Goal: Task Accomplishment & Management: Manage account settings

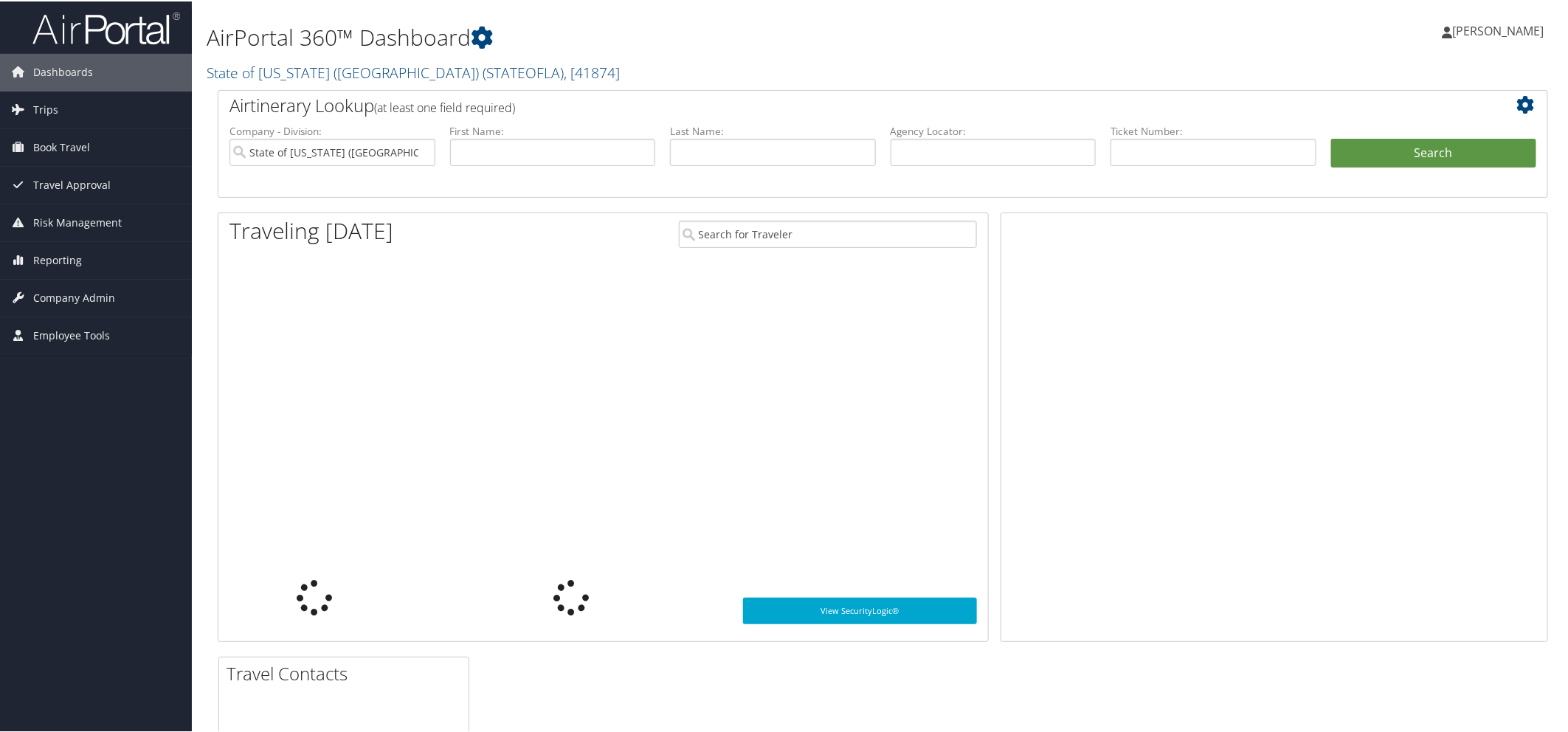
click at [21, 79] on icon at bounding box center [19, 70] width 22 height 22
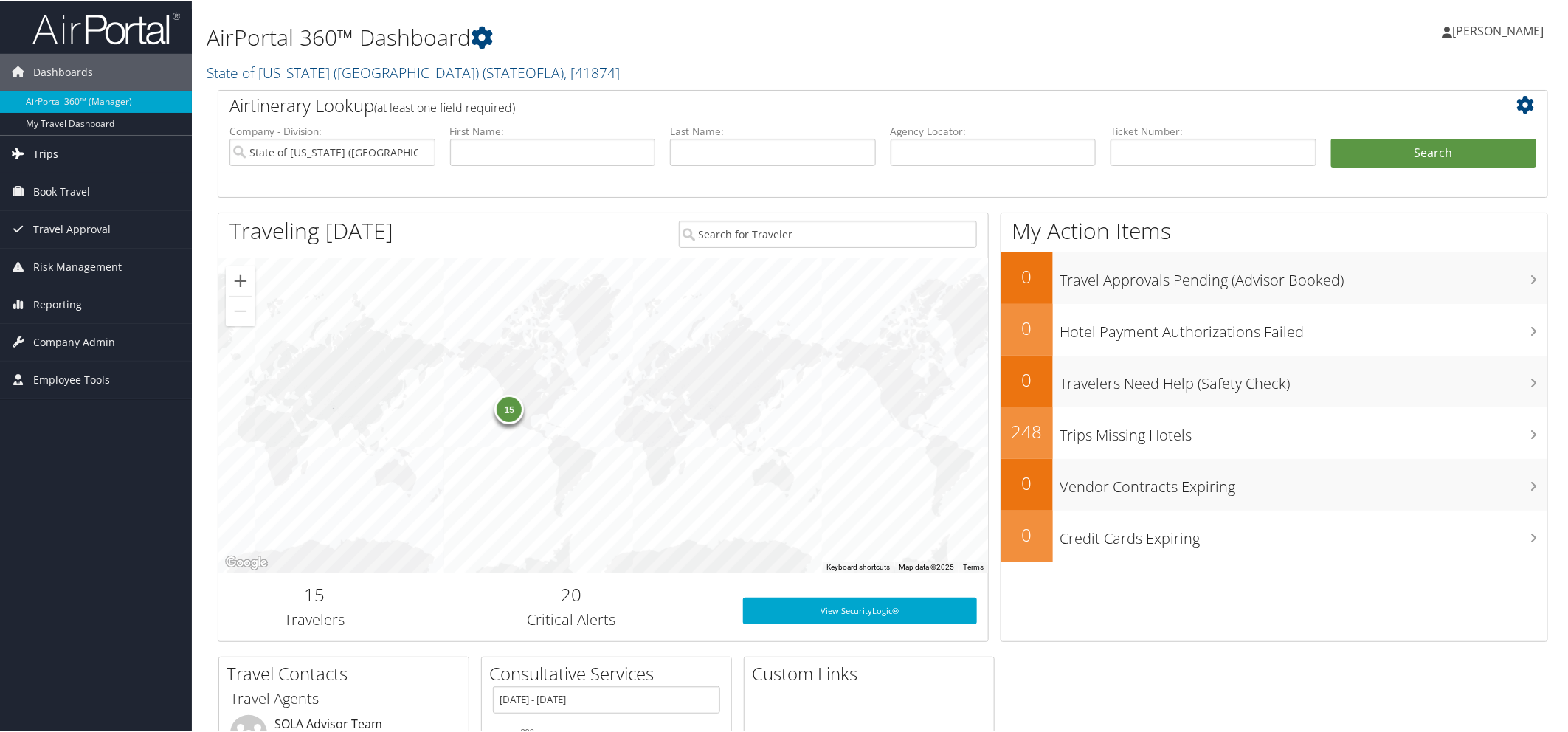
click at [67, 156] on link "Trips" at bounding box center [96, 153] width 192 height 37
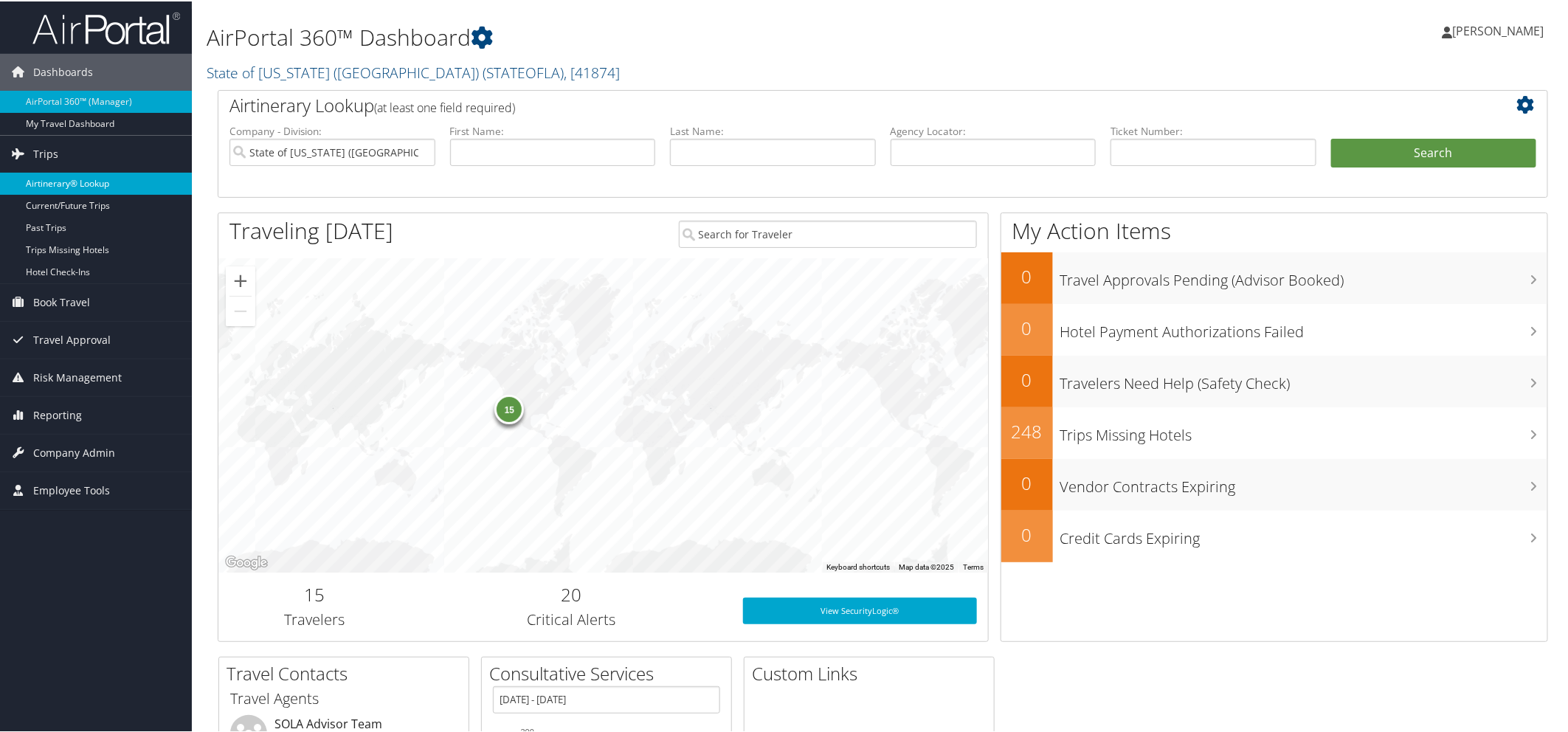
click at [96, 183] on link "Airtinerary® Lookup" at bounding box center [96, 182] width 192 height 22
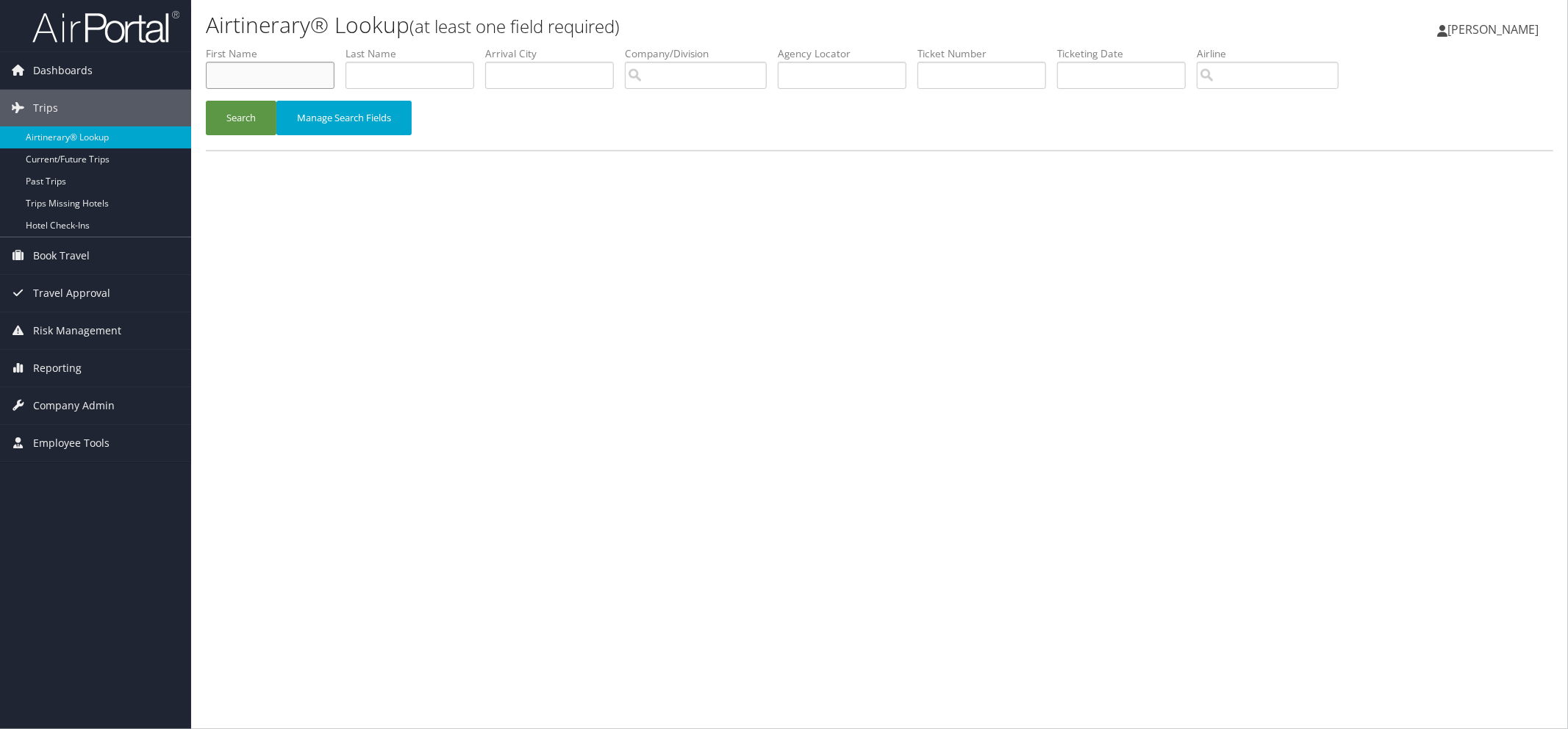
click at [293, 82] on input "text" at bounding box center [270, 75] width 129 height 27
click at [310, 72] on input "CYNTHIA NOGUER" at bounding box center [270, 75] width 129 height 27
type input "CYNTHIA"
click at [453, 82] on input "text" at bounding box center [409, 75] width 129 height 27
type input "NOGUERA"
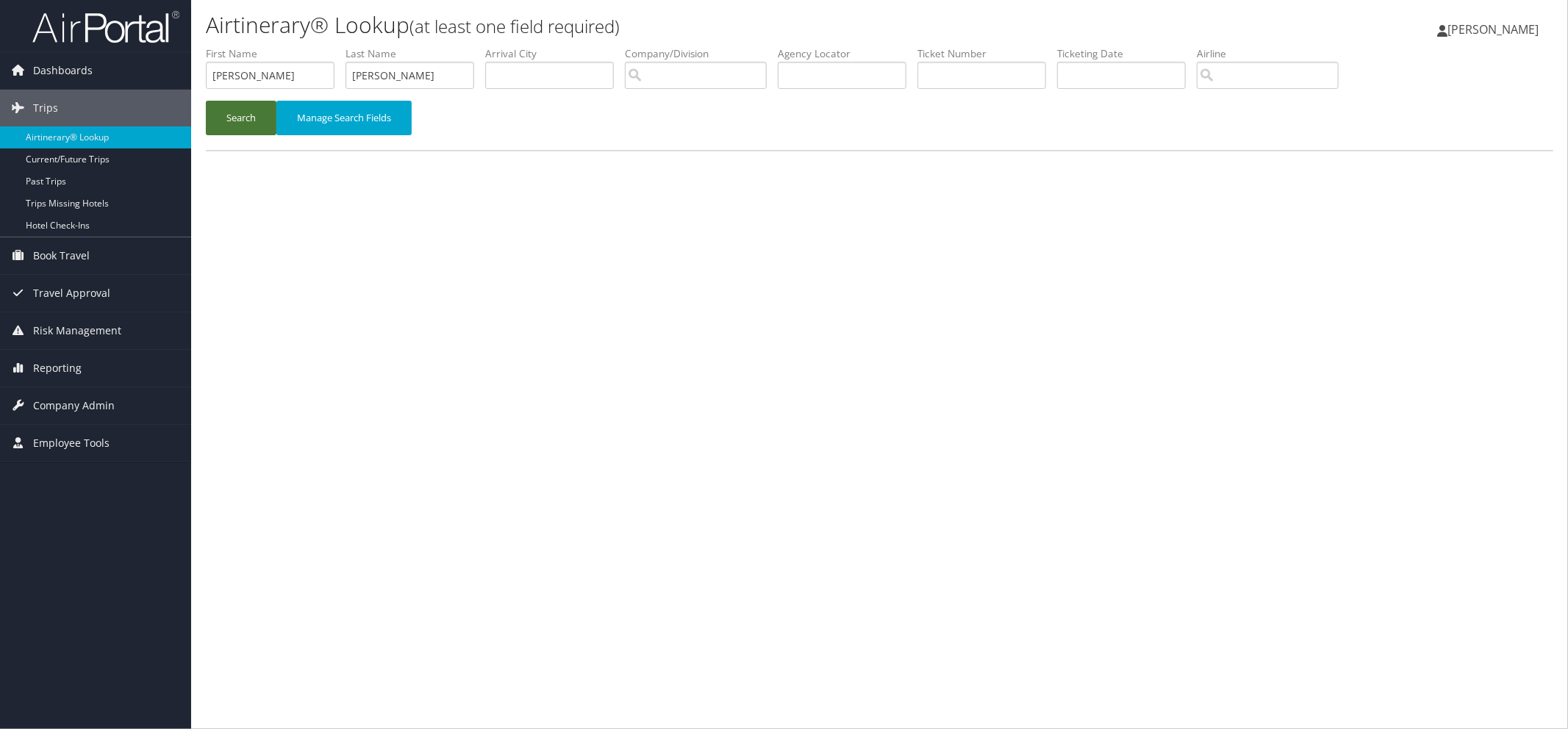
click at [246, 115] on button "Search" at bounding box center [241, 118] width 71 height 35
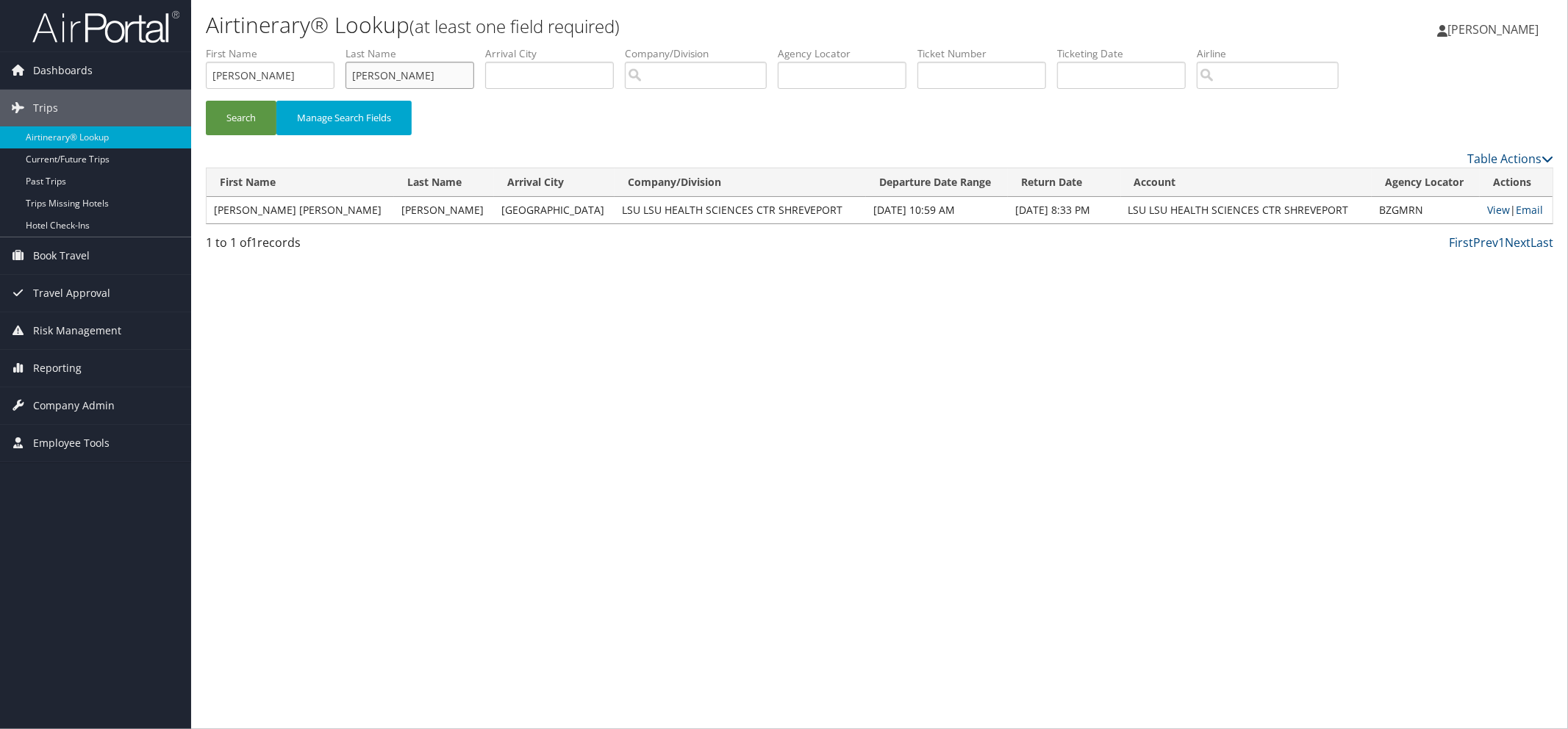
drag, startPoint x: 472, startPoint y: 79, endPoint x: 301, endPoint y: 64, distance: 171.7
click at [301, 46] on ul "First Name CYNTHIA Last Name NOGUERA Departure City Arrival City Company/Divisi…" at bounding box center [879, 46] width 1347 height 0
click at [240, 111] on button "Search" at bounding box center [241, 118] width 71 height 35
click at [88, 291] on span "Travel Approval" at bounding box center [72, 294] width 77 height 37
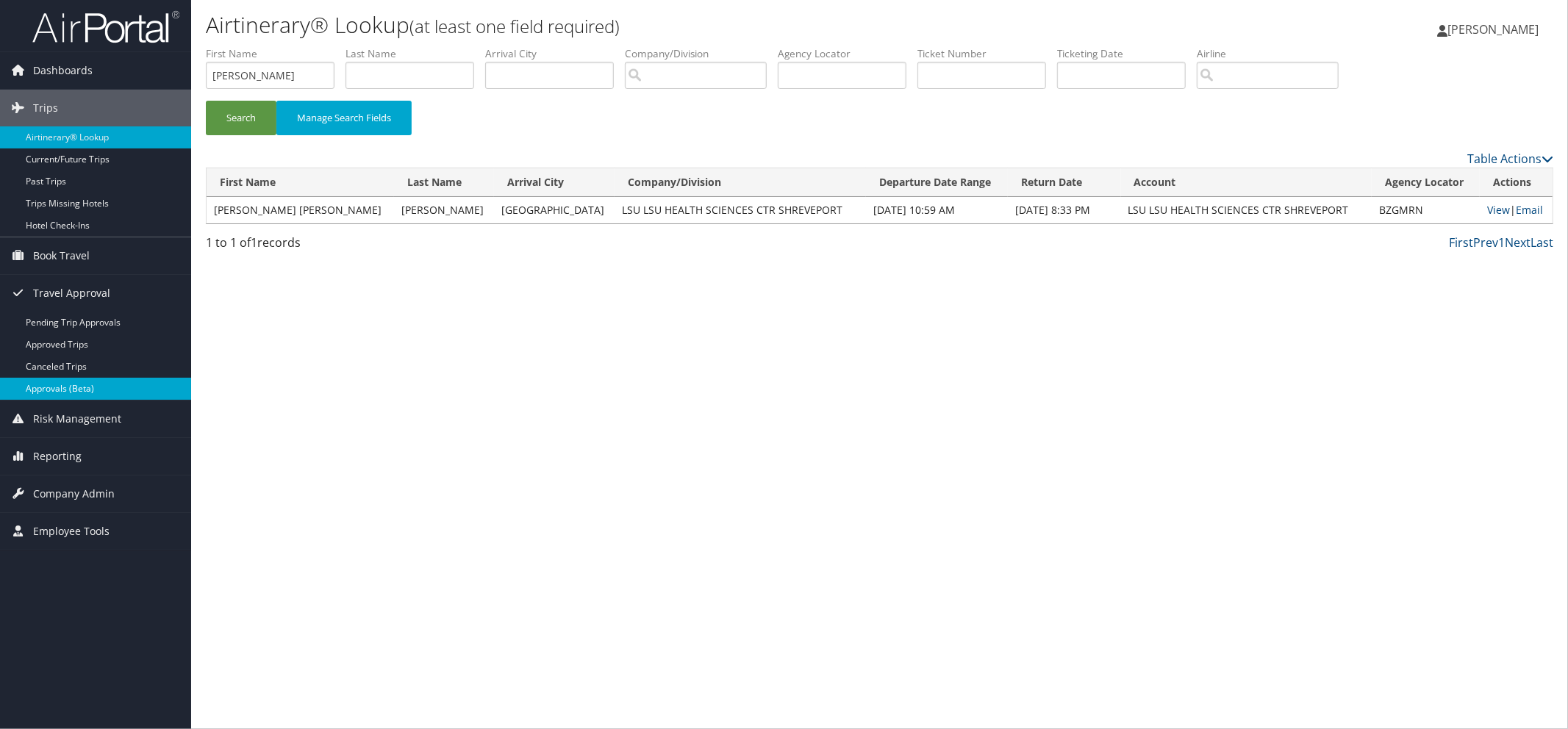
click at [73, 391] on link "Approvals (Beta)" at bounding box center [96, 388] width 191 height 22
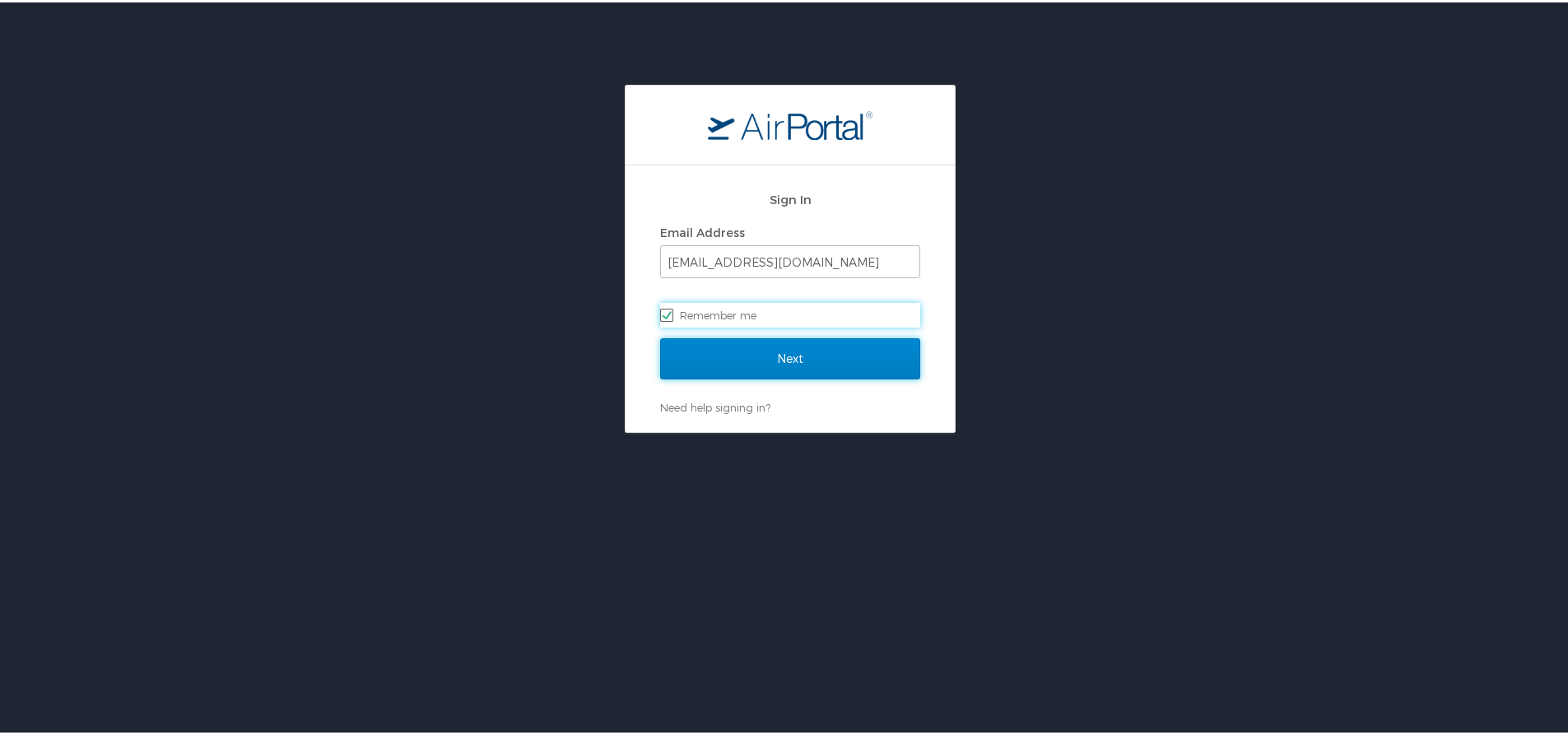
click at [753, 357] on input "Next" at bounding box center [790, 356] width 260 height 41
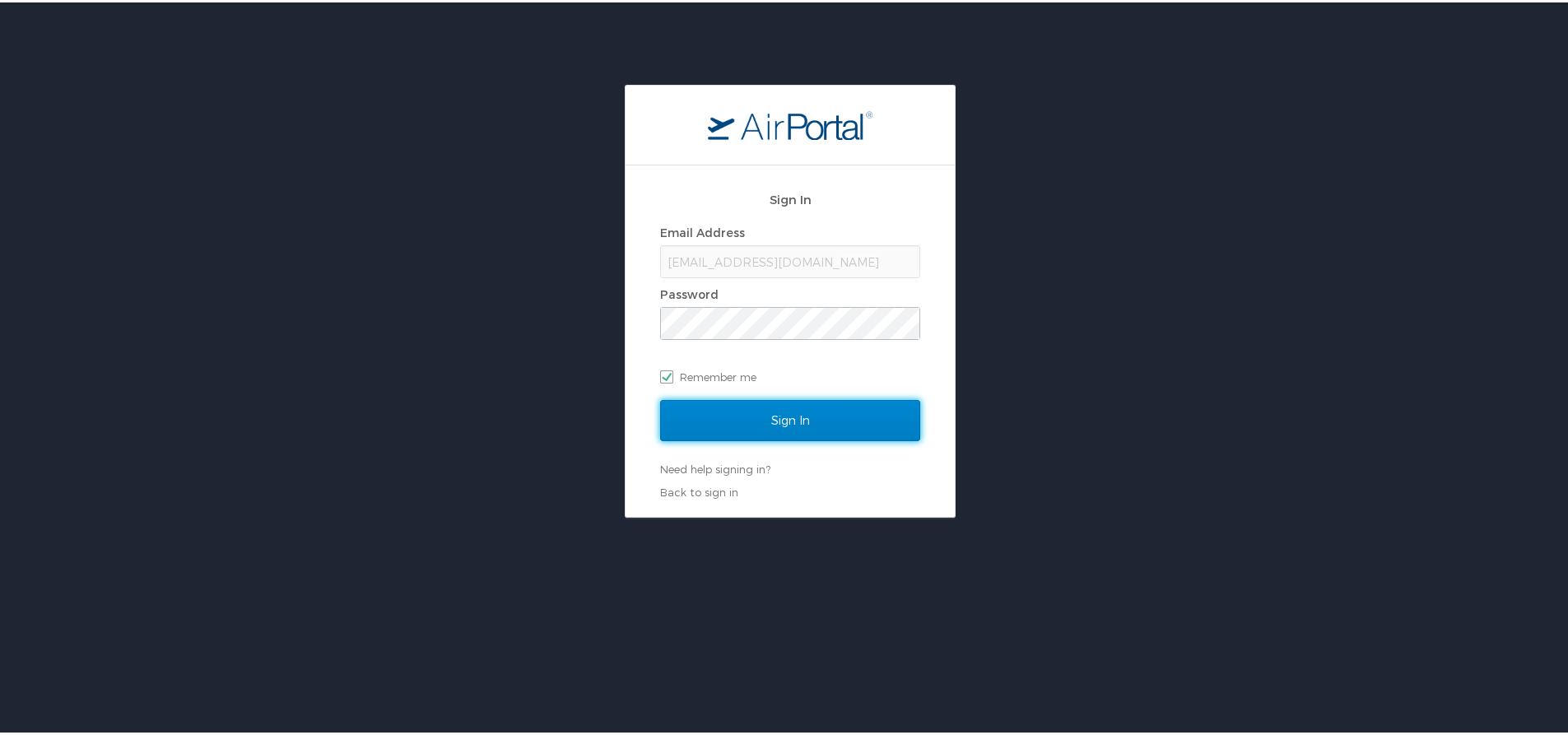
click at [747, 418] on input "Sign In" at bounding box center [790, 418] width 260 height 41
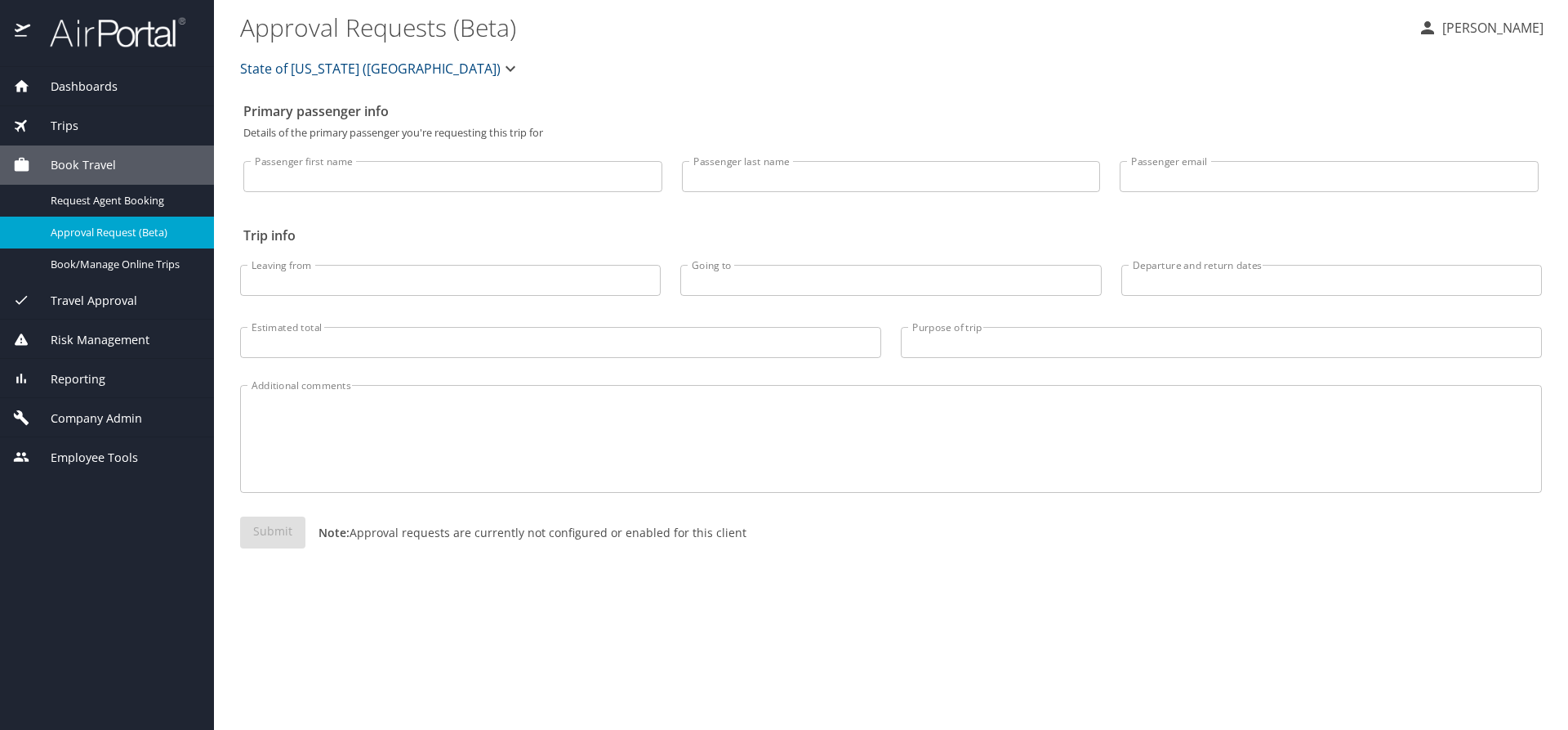
click at [115, 305] on span "Travel Approval" at bounding box center [83, 301] width 107 height 18
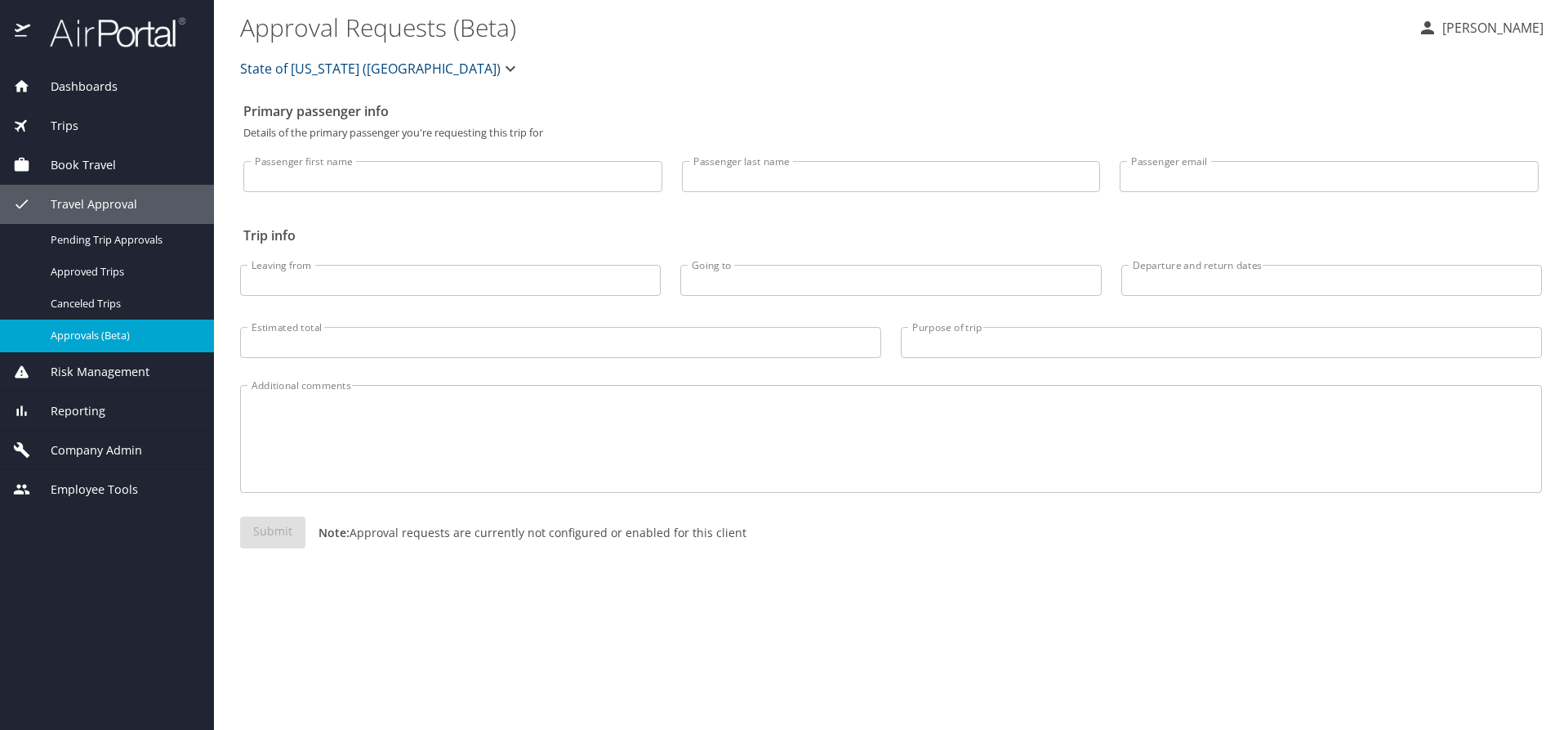
click at [103, 333] on span "Approvals (Beta)" at bounding box center [122, 335] width 144 height 15
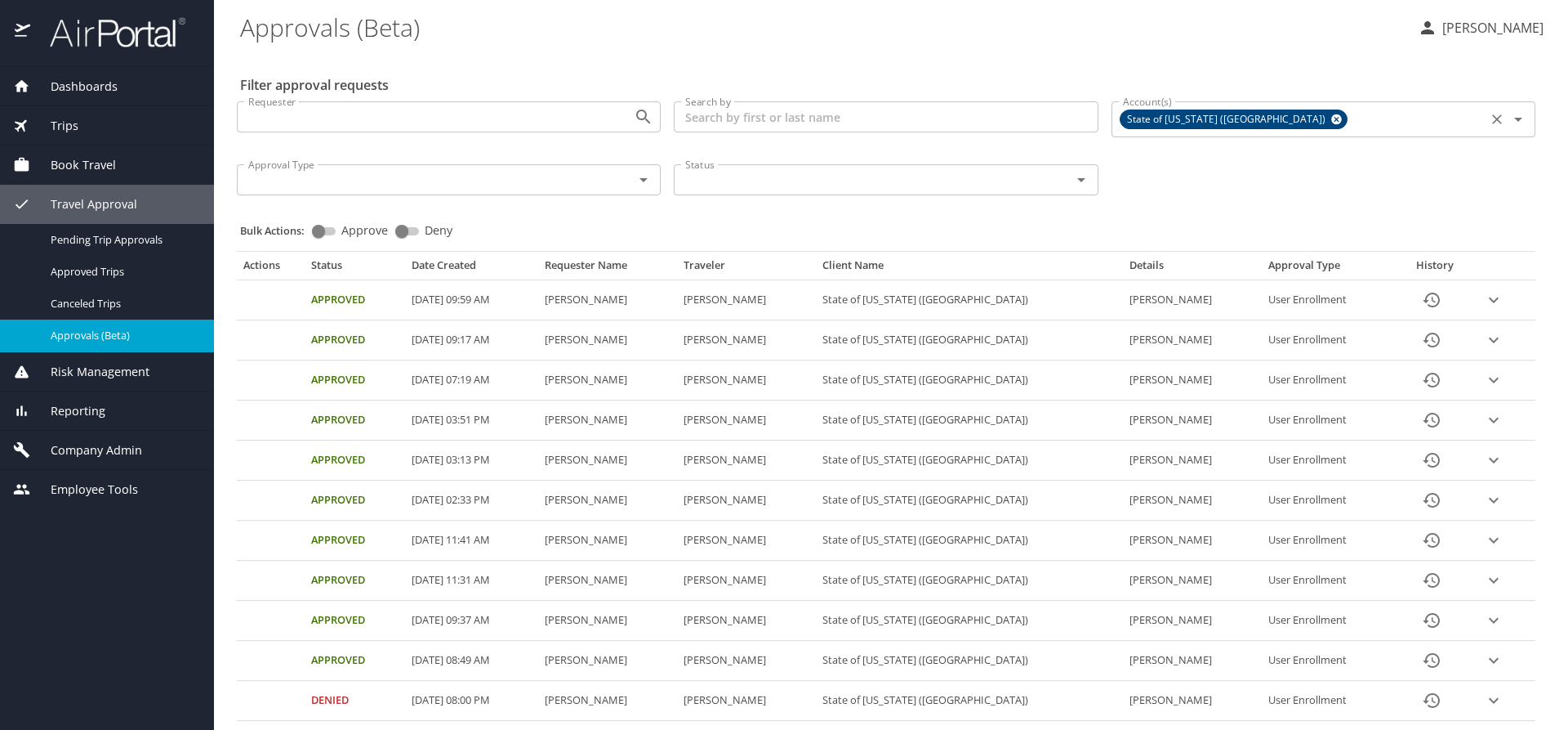
click at [1332, 123] on icon at bounding box center [1337, 120] width 10 height 10
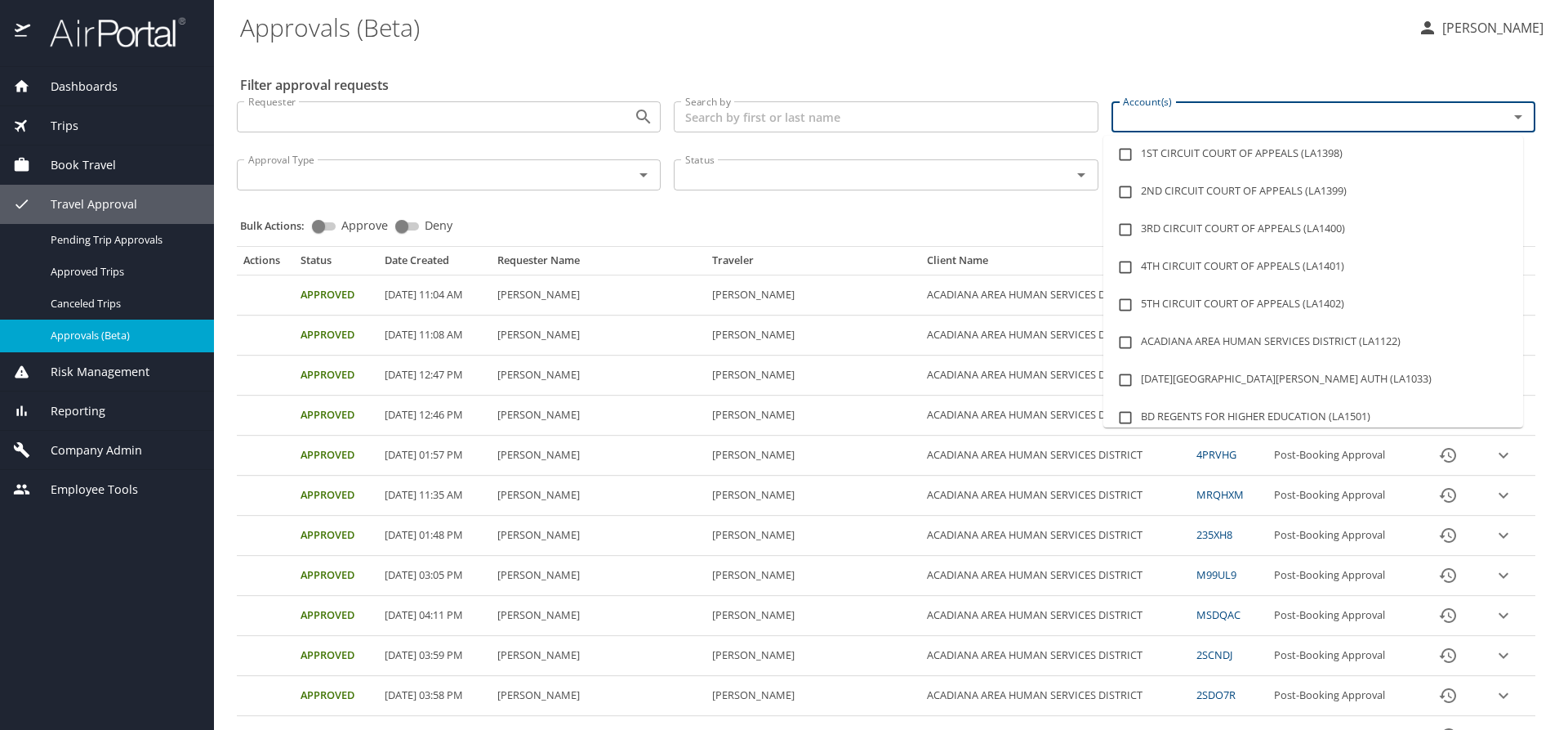
click at [1209, 120] on input "Account(s)" at bounding box center [1299, 117] width 366 height 21
type input "LSU"
click at [1311, 414] on li "LSU LSU HEALTH SCIENCES CTR SHREVEPORT (LA1481)" at bounding box center [1314, 417] width 420 height 38
checkbox input "true"
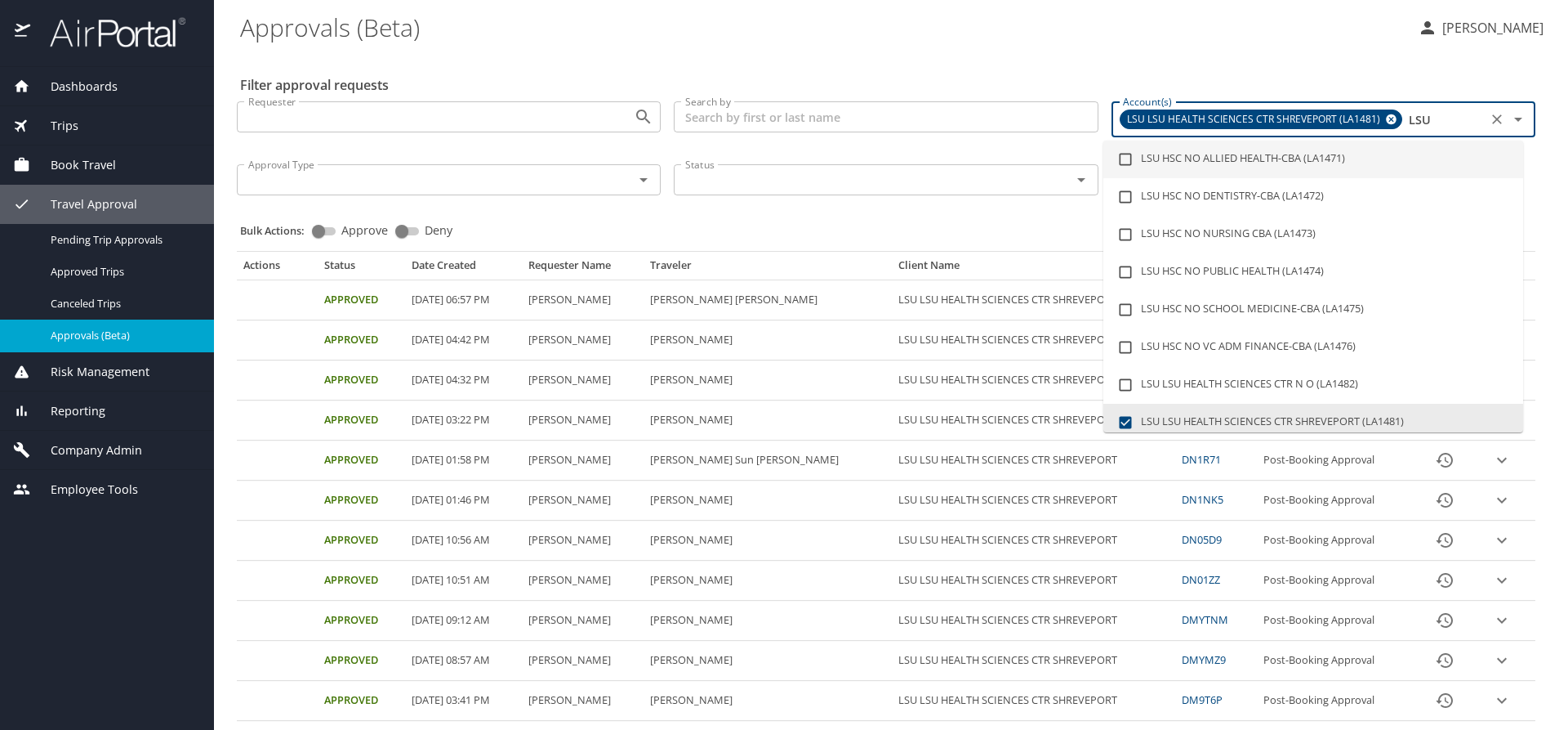
type input "LSU"
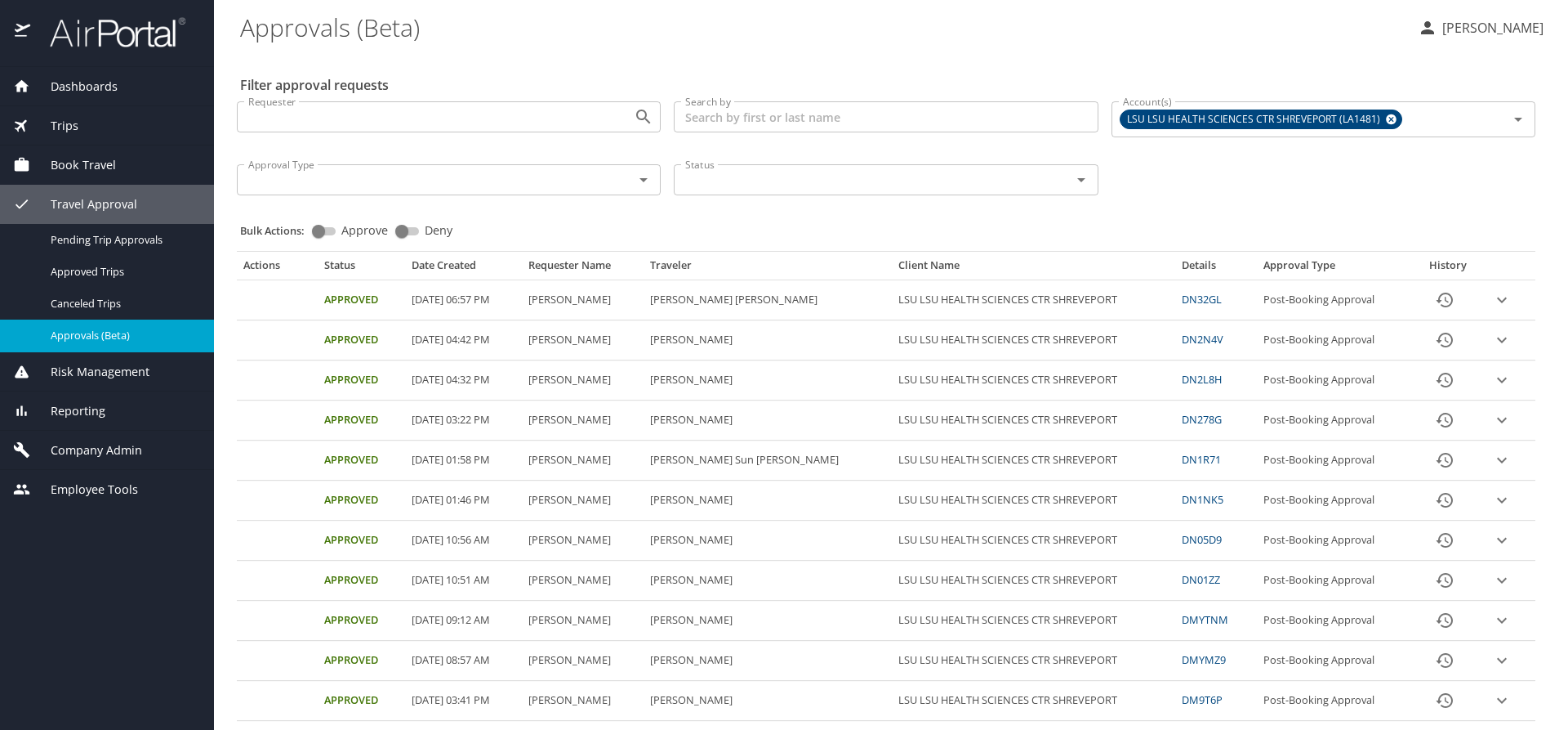
click at [1497, 380] on icon "expand row" at bounding box center [1501, 380] width 9 height 6
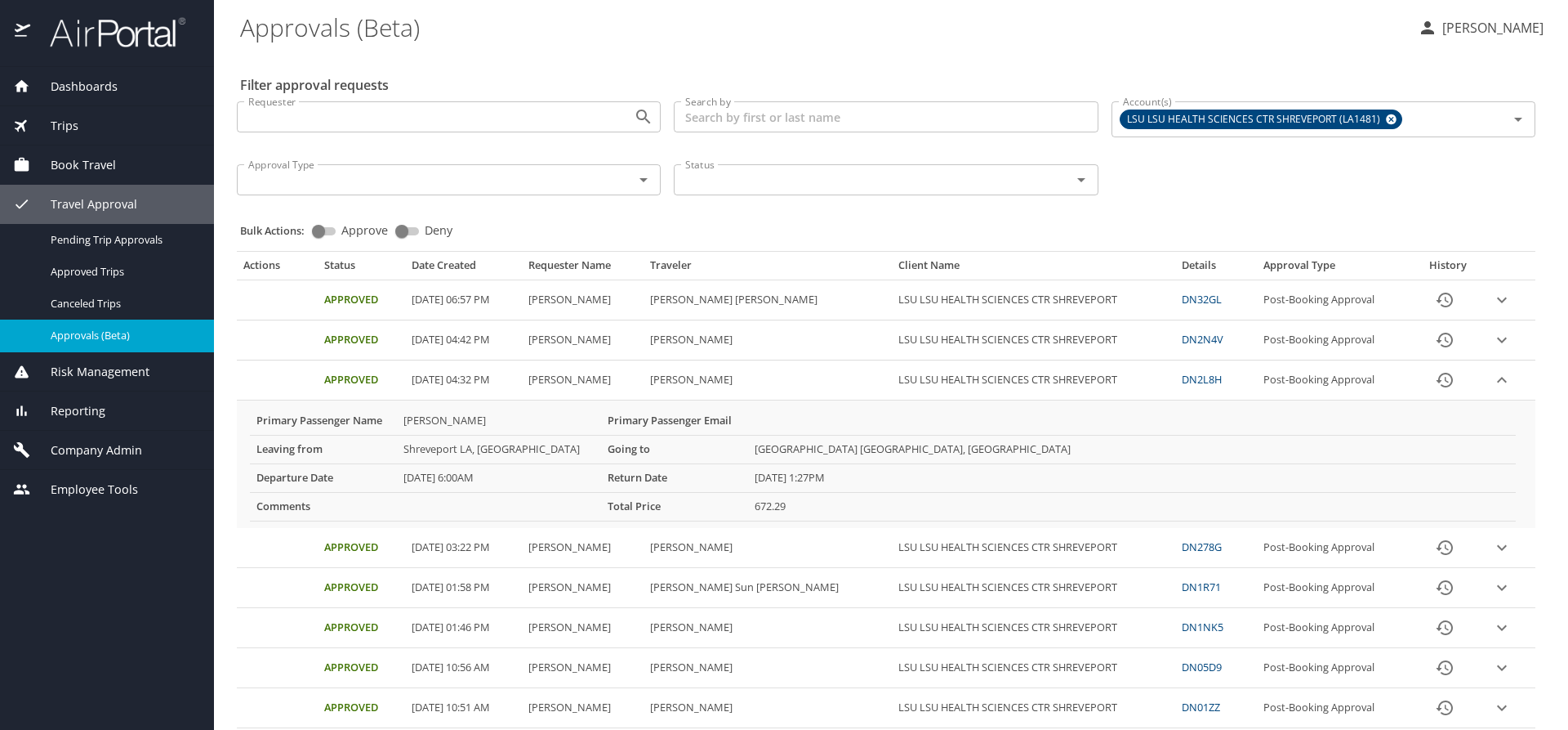
click at [1493, 379] on icon "expand row" at bounding box center [1502, 380] width 20 height 20
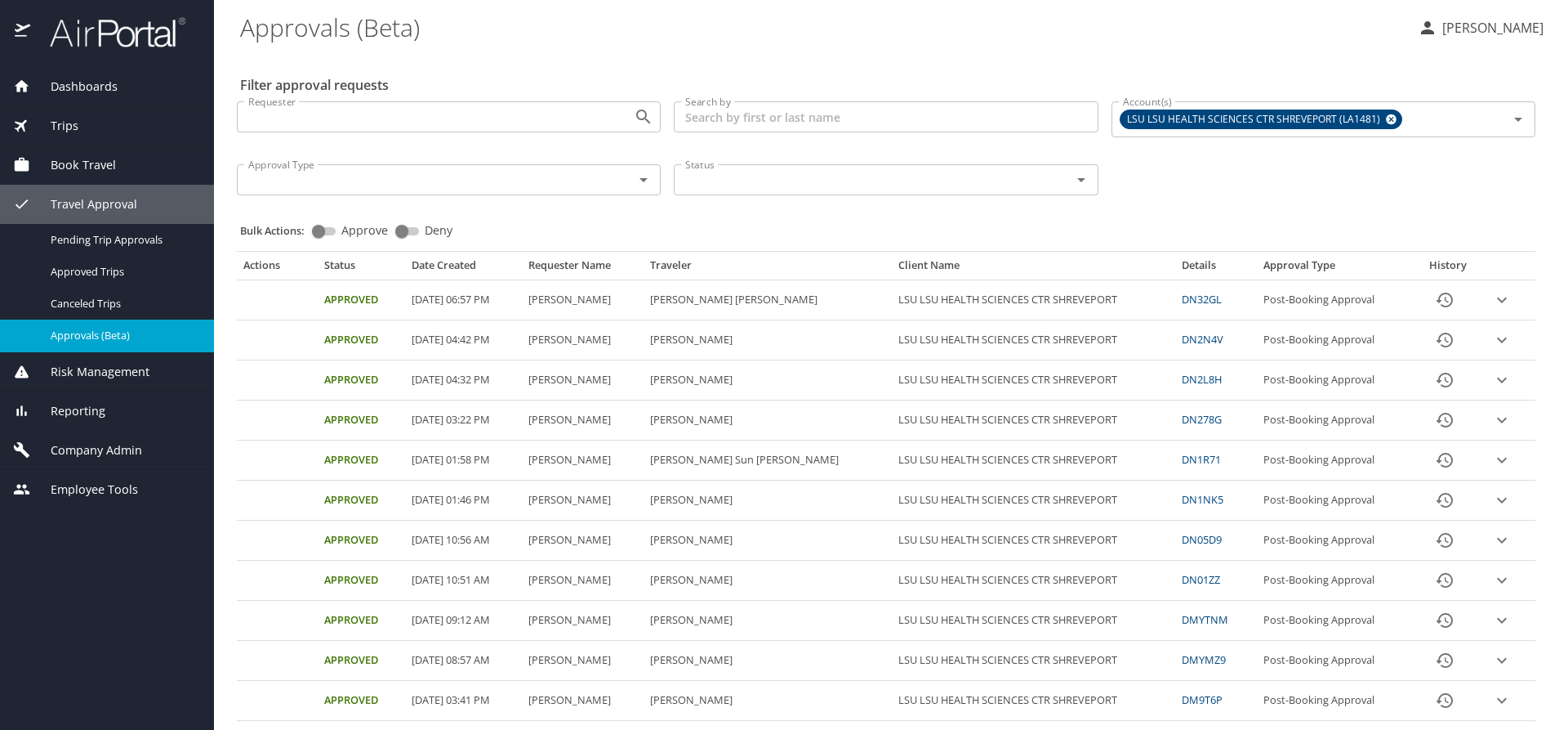
click at [1183, 378] on link "DN2L8H" at bounding box center [1201, 379] width 40 height 15
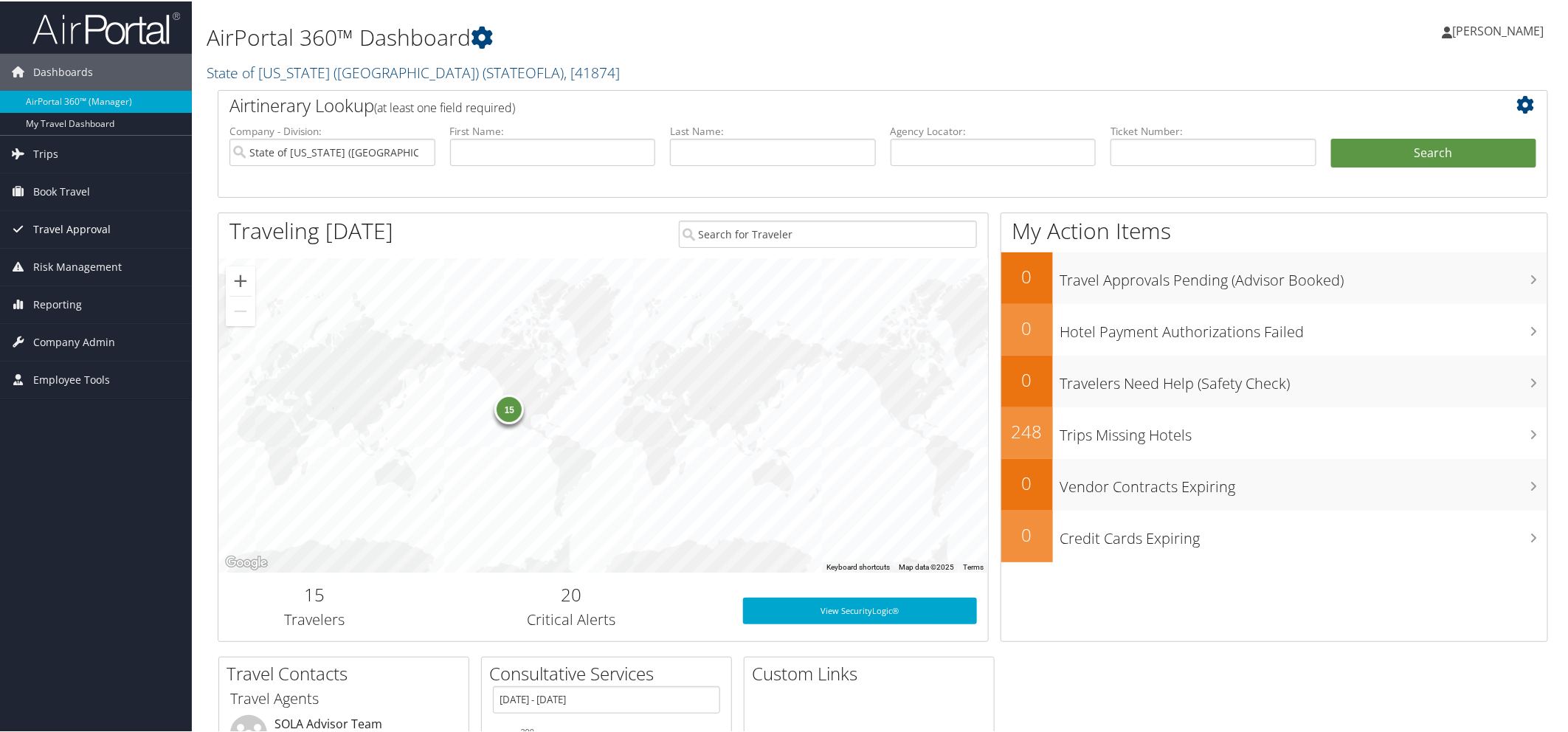
click at [89, 227] on span "Travel Approval" at bounding box center [72, 228] width 77 height 37
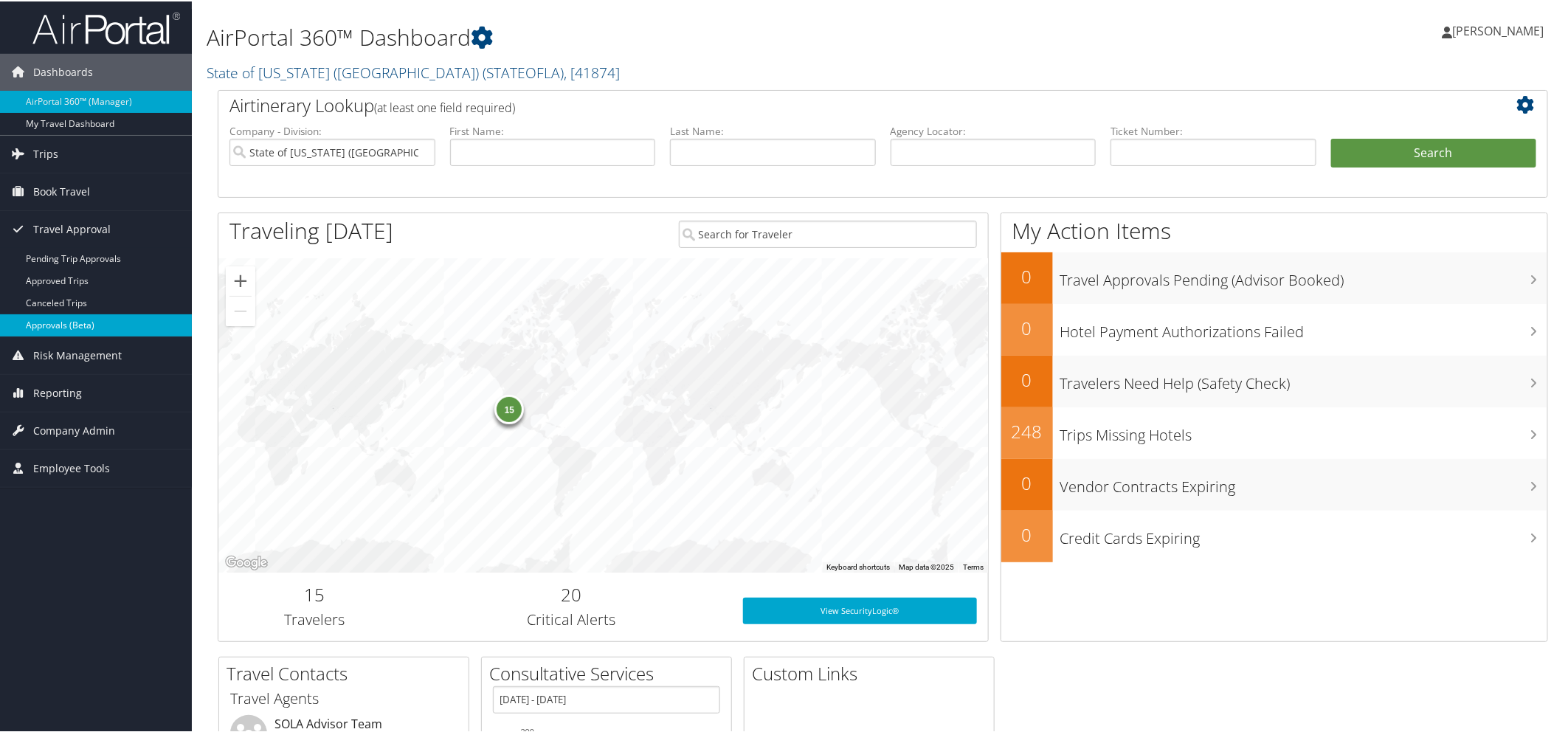
click at [77, 322] on link "Approvals (Beta)" at bounding box center [96, 323] width 192 height 22
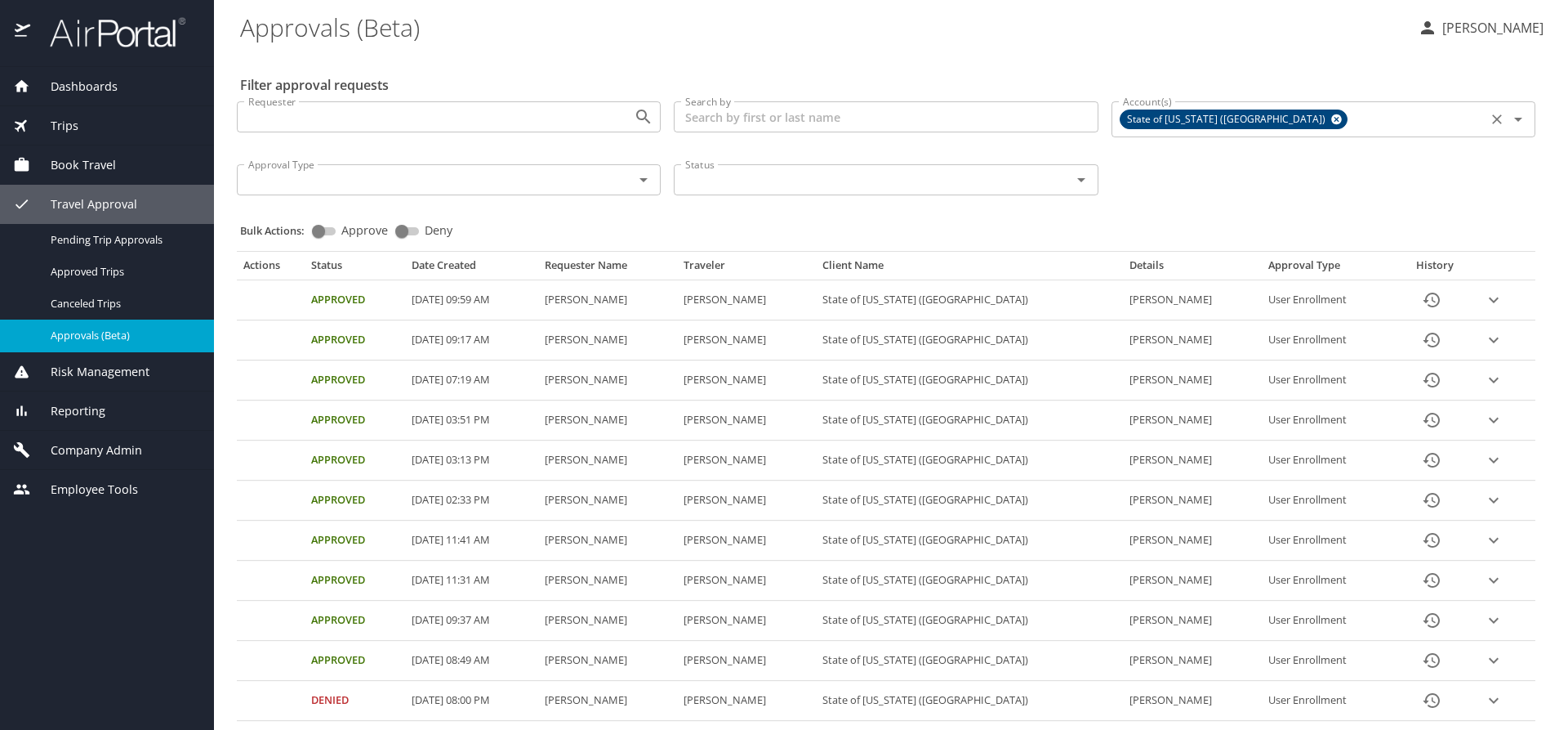
click at [1331, 118] on icon at bounding box center [1337, 119] width 12 height 18
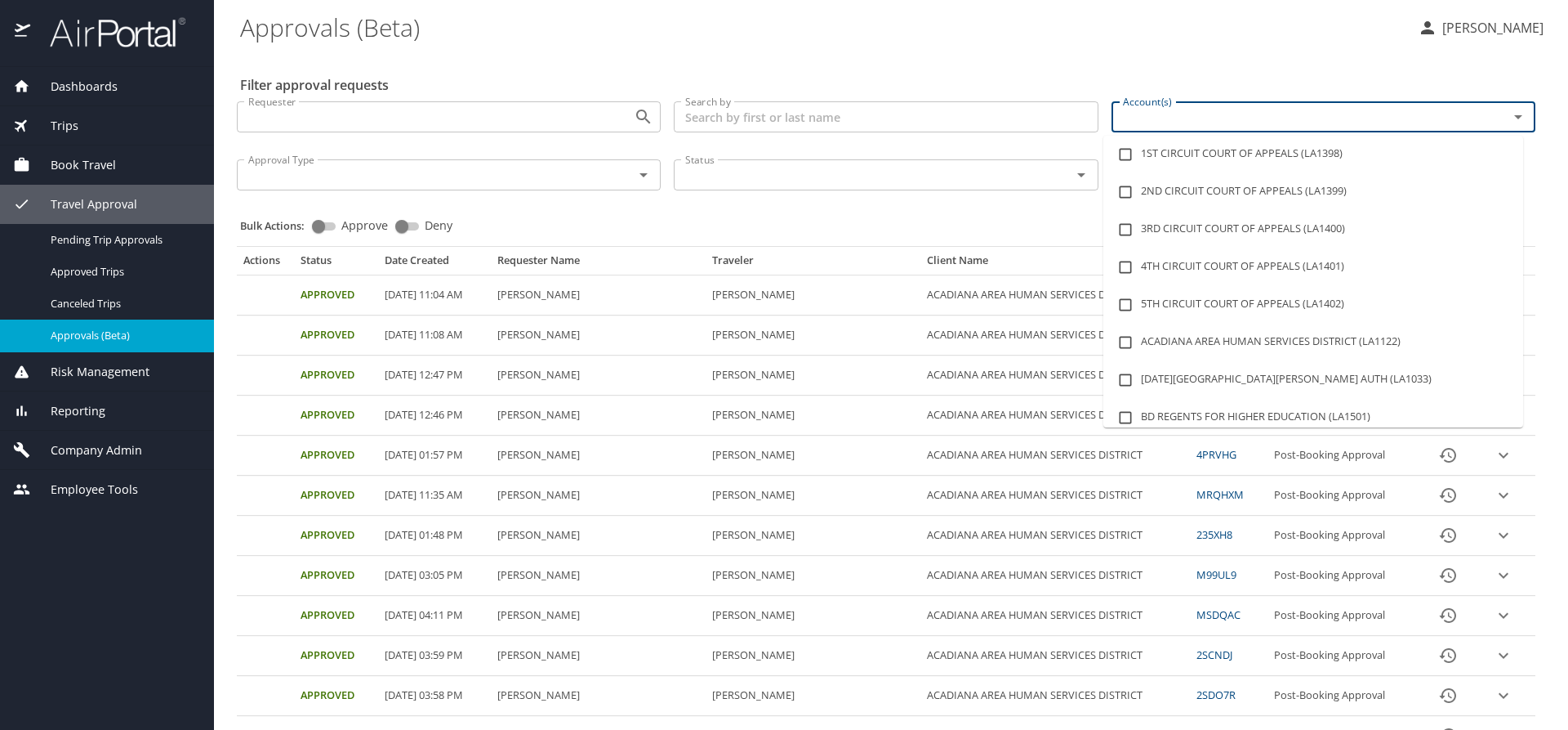
click at [1206, 117] on input "Account(s)" at bounding box center [1299, 117] width 366 height 21
type input "lsu"
click at [1333, 414] on li "LSU LSU HEALTH SCIENCES CTR SHREVEPORT (LA1481)" at bounding box center [1314, 417] width 420 height 38
checkbox input "true"
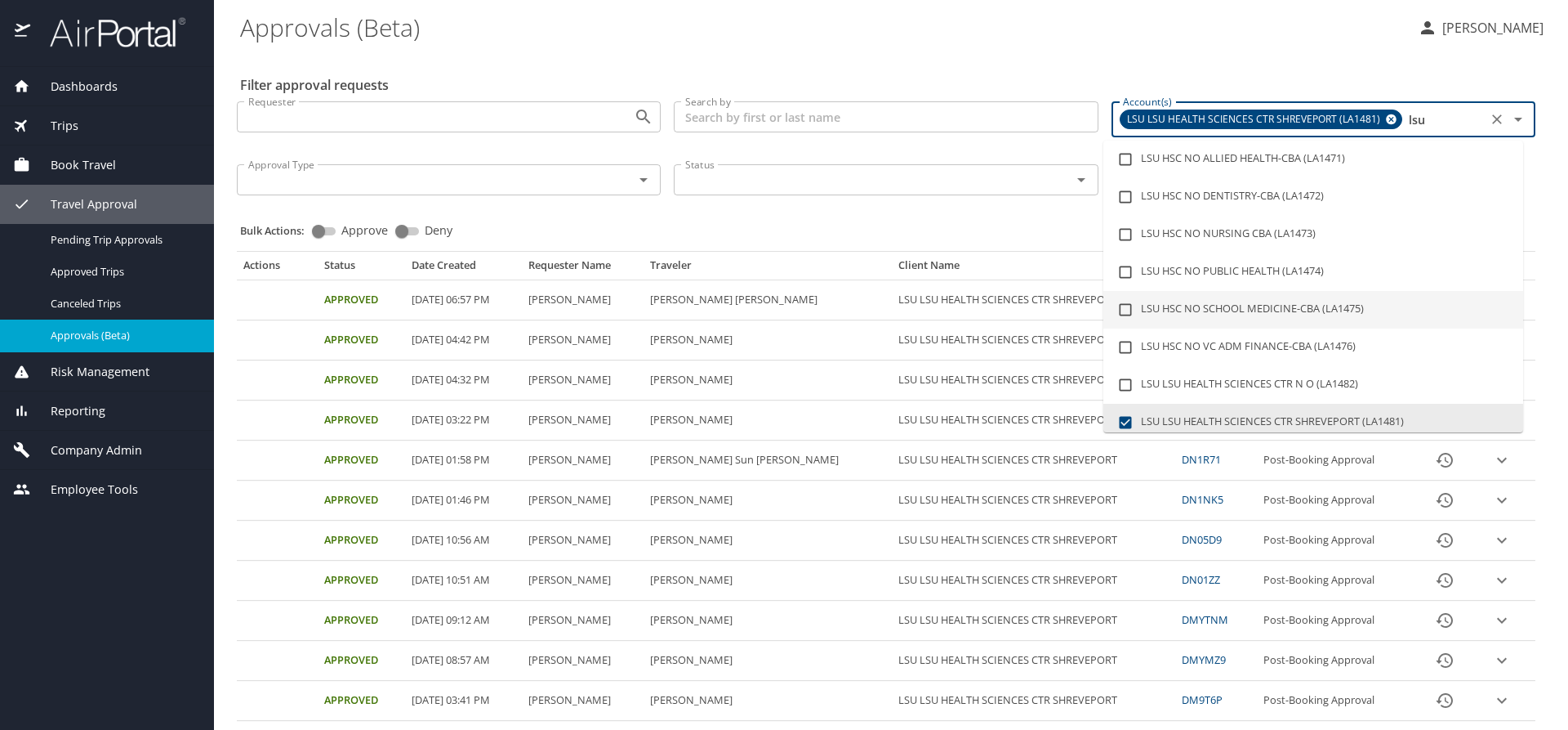
type input "lsu"
click at [1006, 226] on div "Bulk Actions: Approve Deny" at bounding box center [891, 223] width 1302 height 36
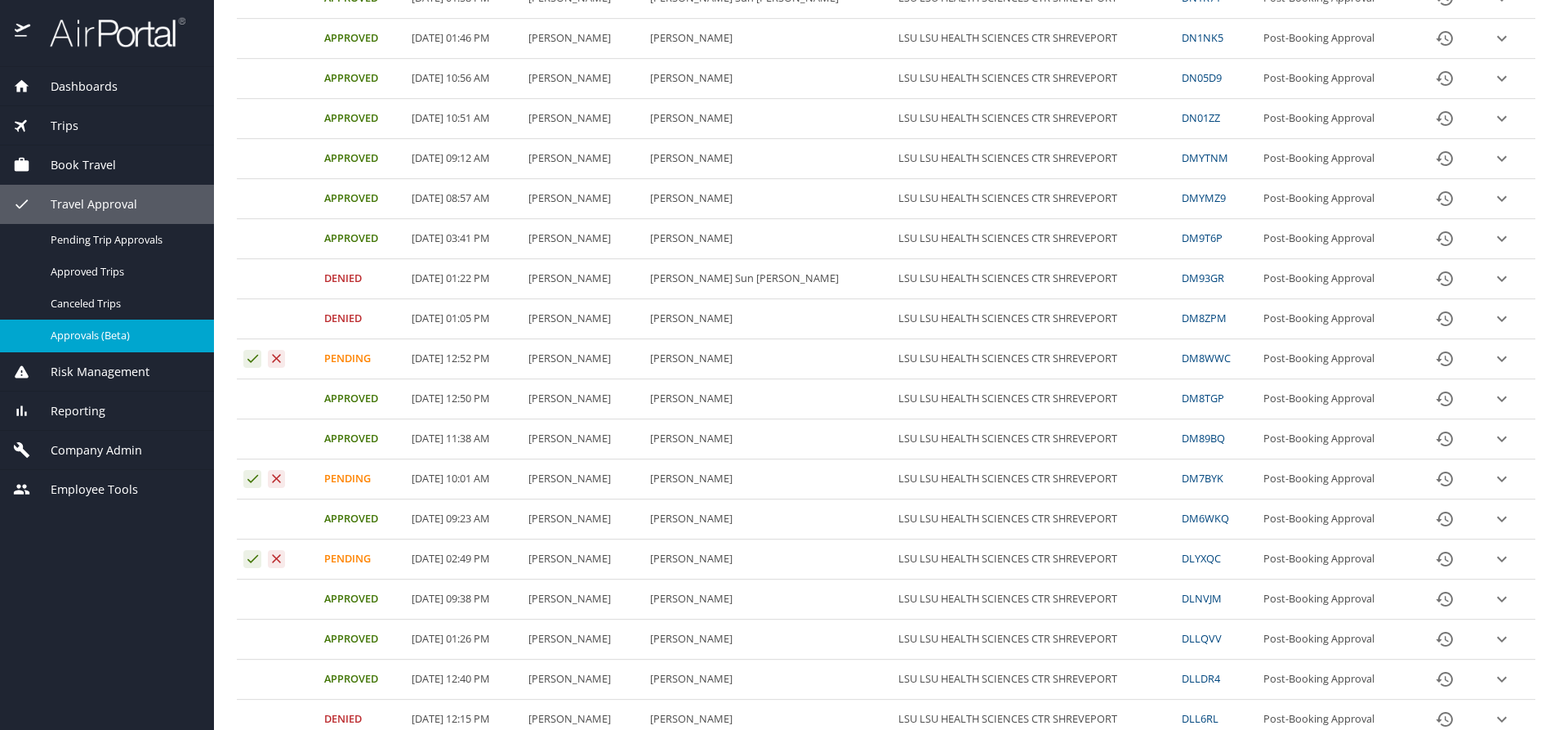
scroll to position [490, 0]
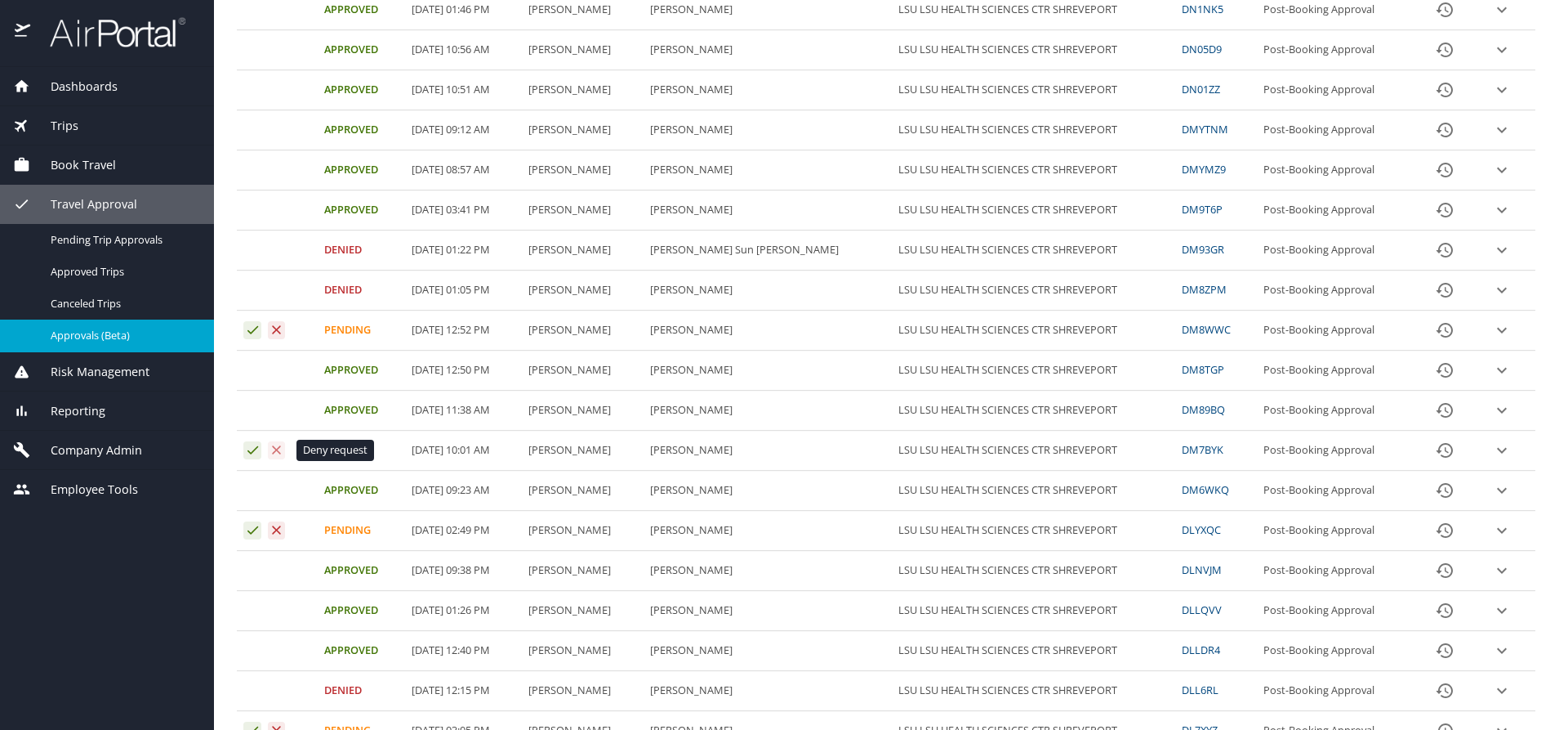
click at [277, 452] on icon "Approval table" at bounding box center [277, 450] width 9 height 9
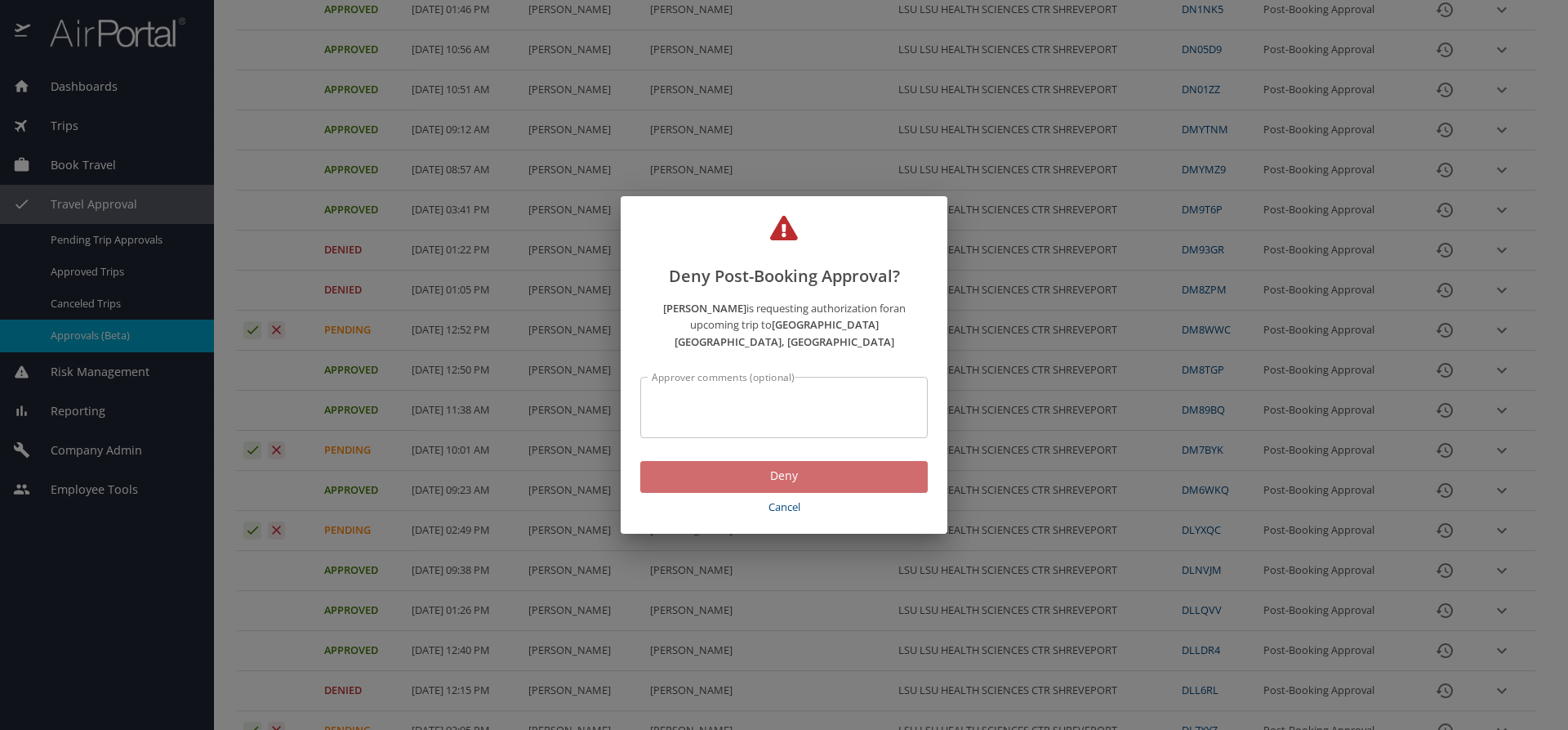
click at [736, 470] on span "Deny" at bounding box center [784, 476] width 261 height 21
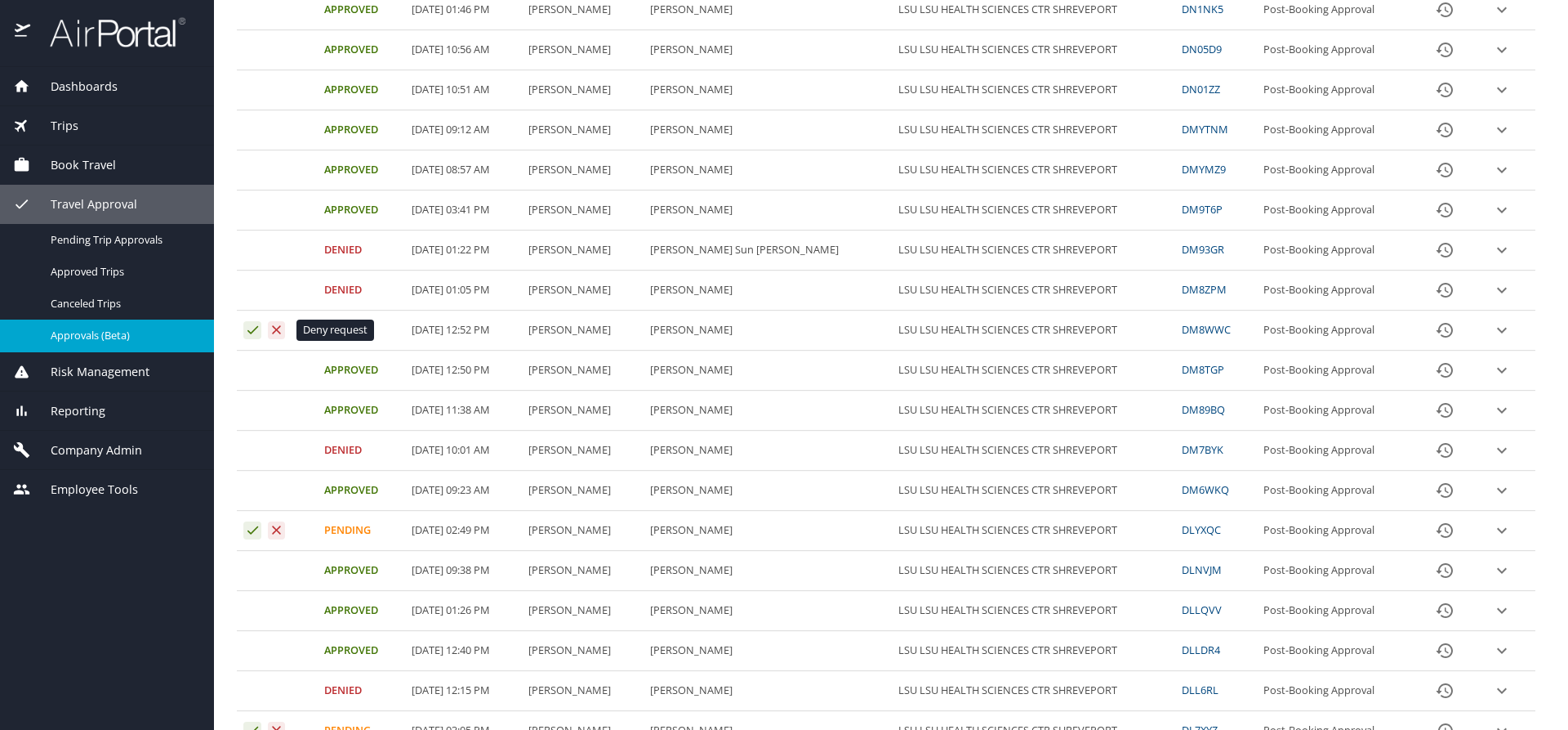
click at [277, 329] on icon "Approval table" at bounding box center [277, 330] width 9 height 9
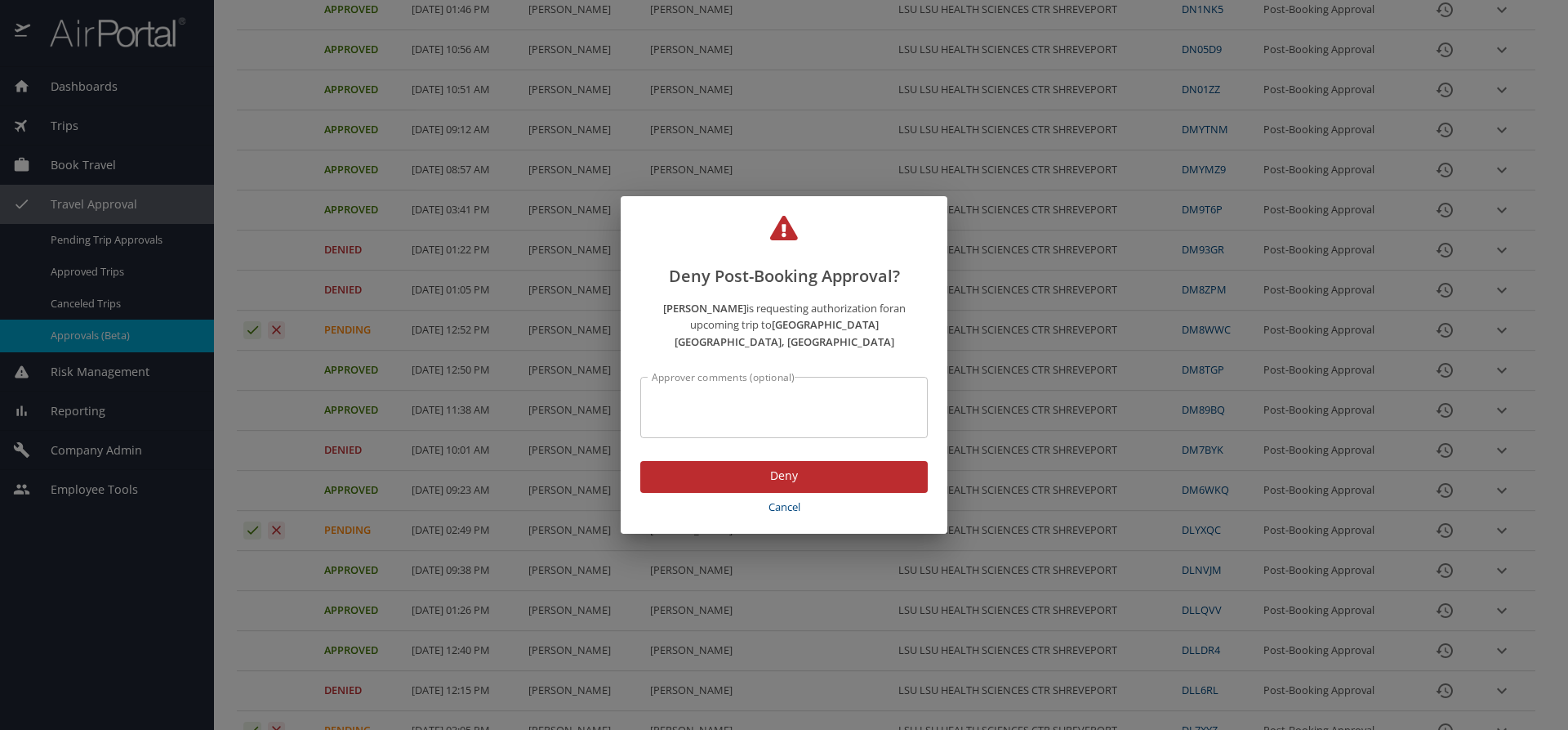
click at [706, 466] on span "Deny" at bounding box center [784, 476] width 261 height 21
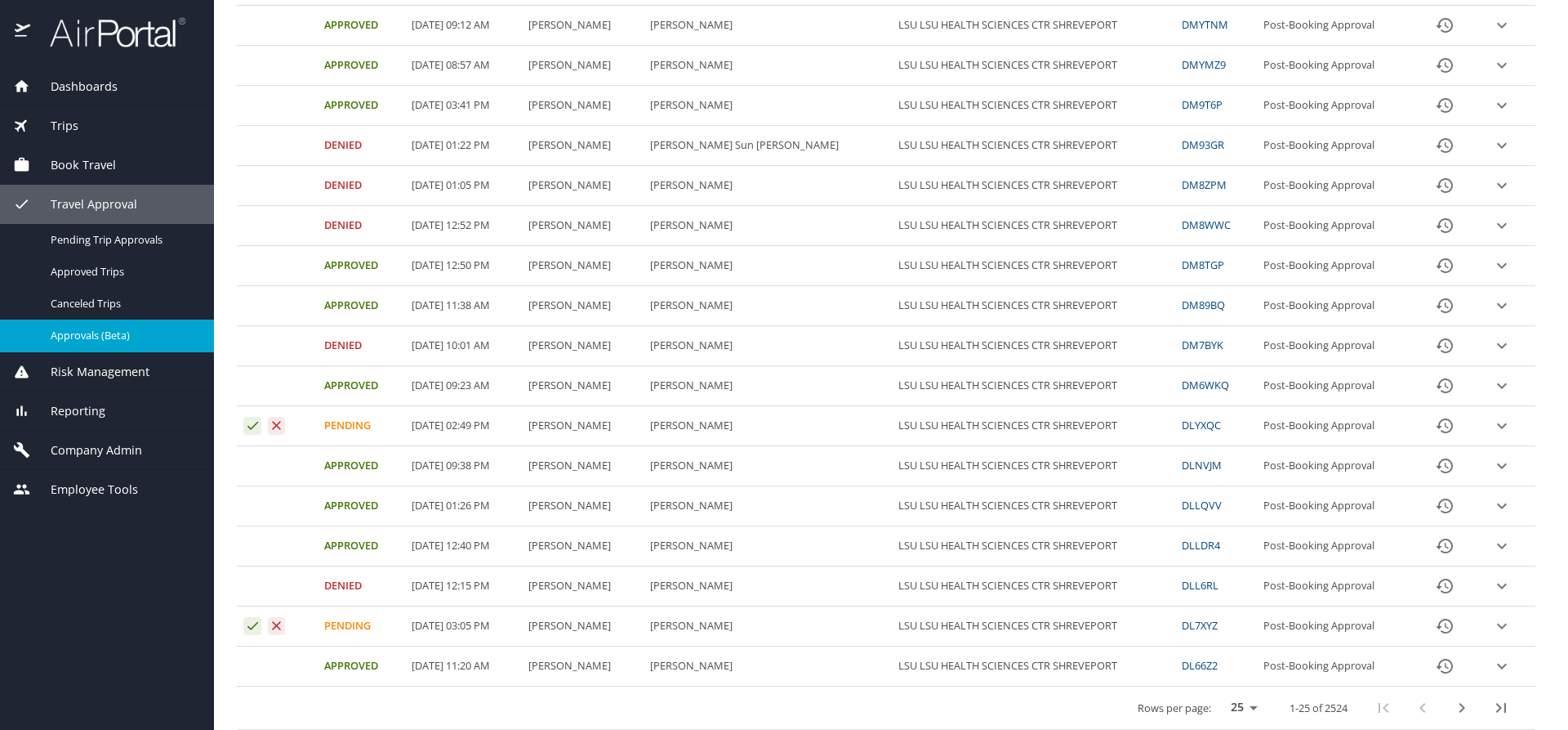
scroll to position [601, 0]
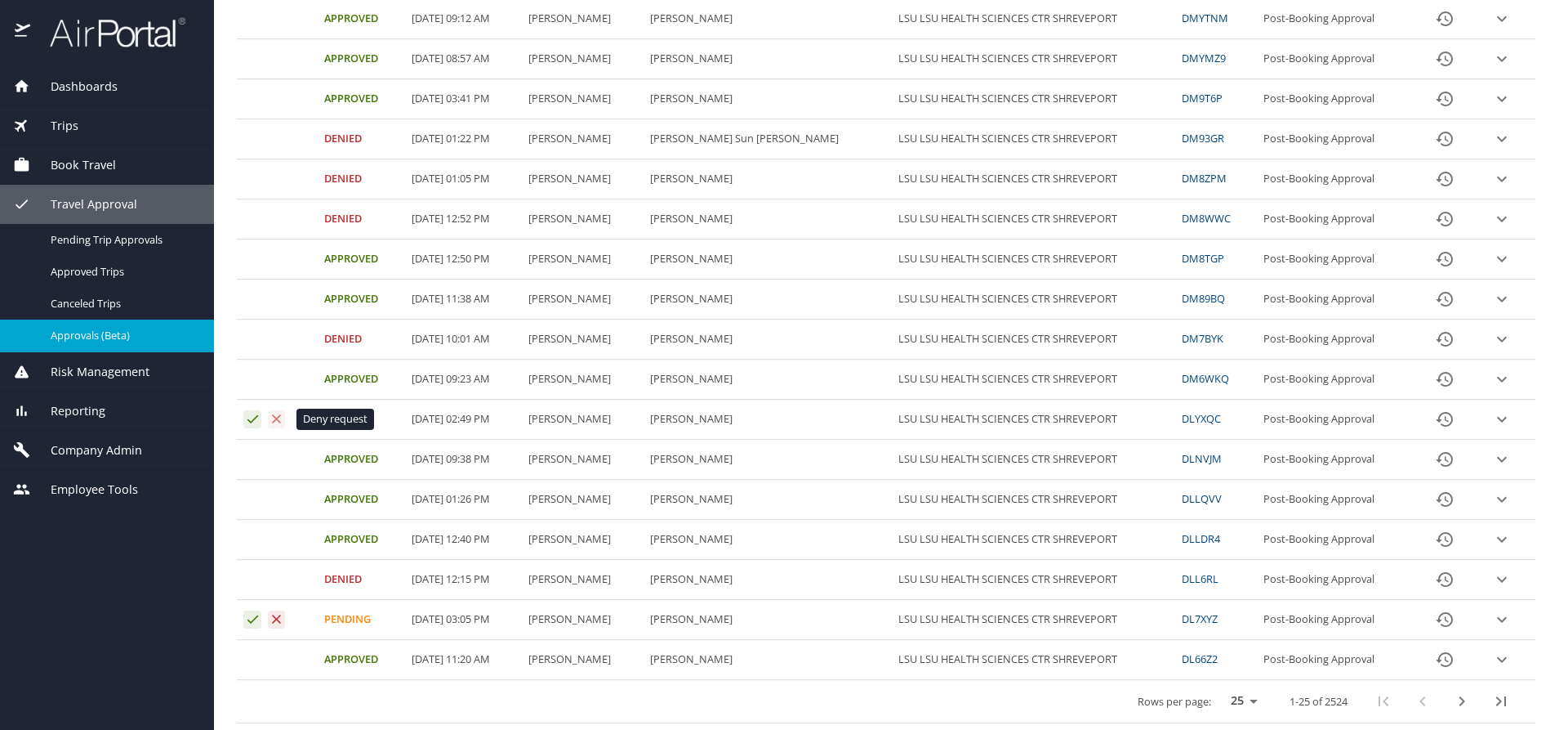
click at [275, 419] on icon "Approval table" at bounding box center [277, 419] width 15 height 15
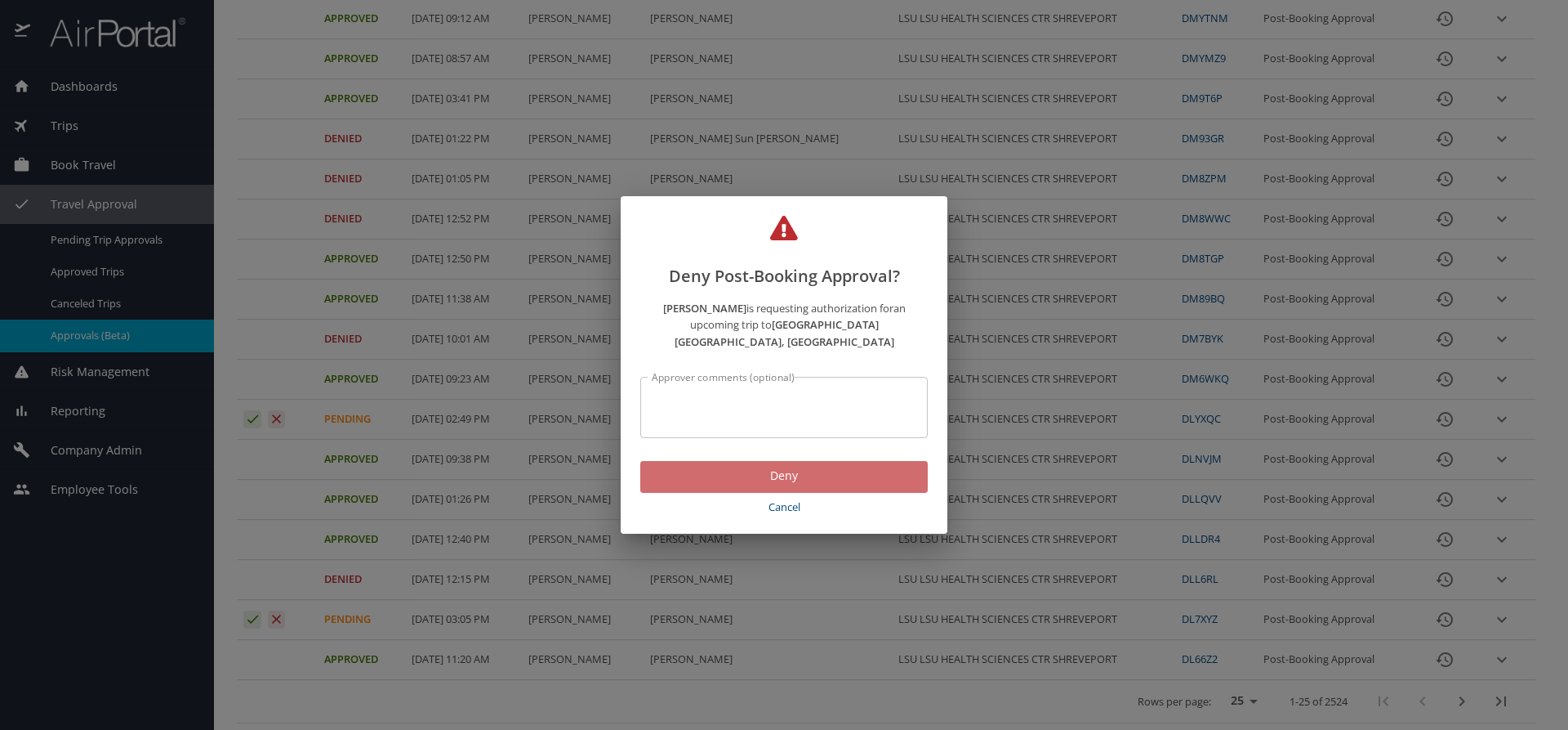
click at [678, 466] on span "Deny" at bounding box center [784, 476] width 261 height 21
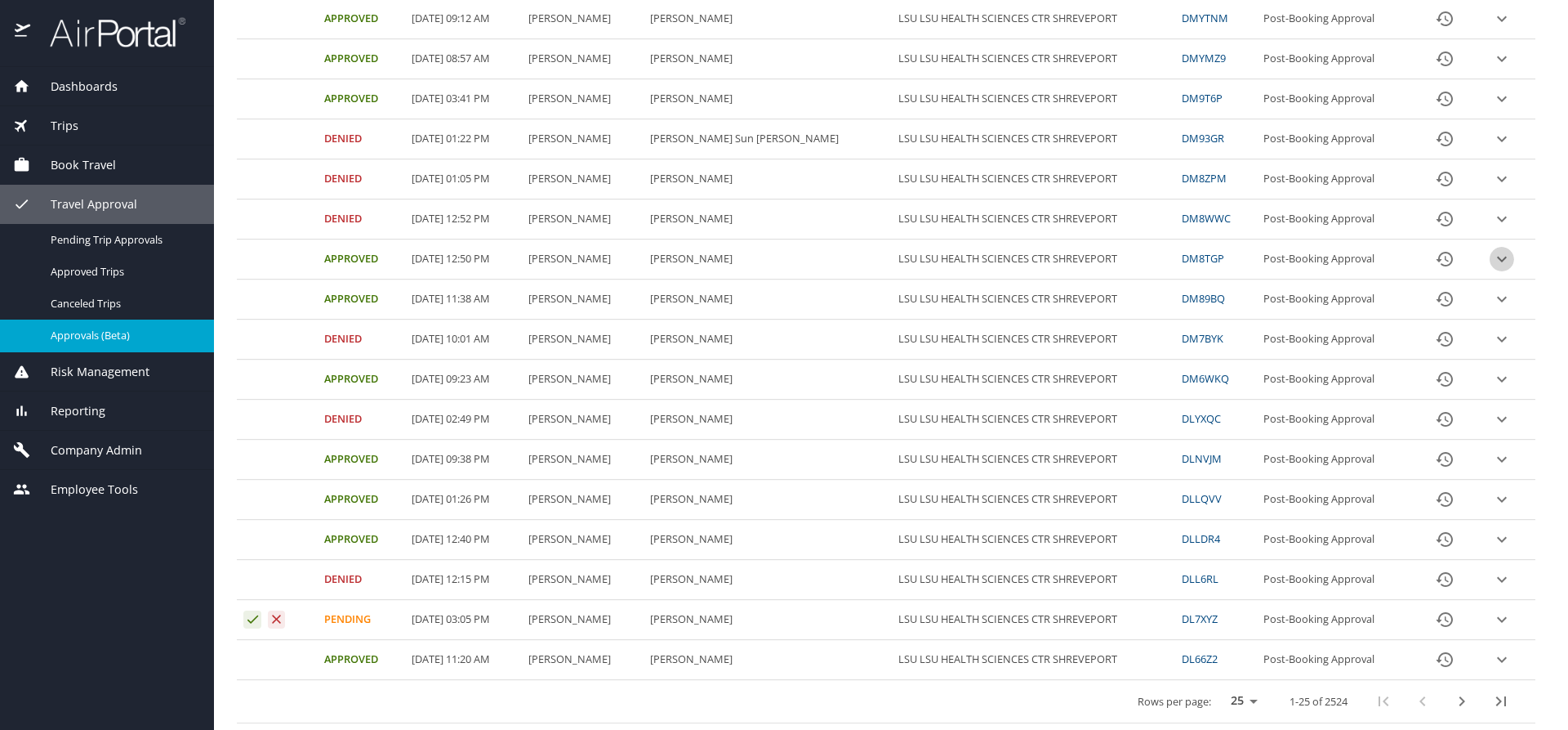
click at [1493, 257] on icon "expand row" at bounding box center [1502, 259] width 20 height 20
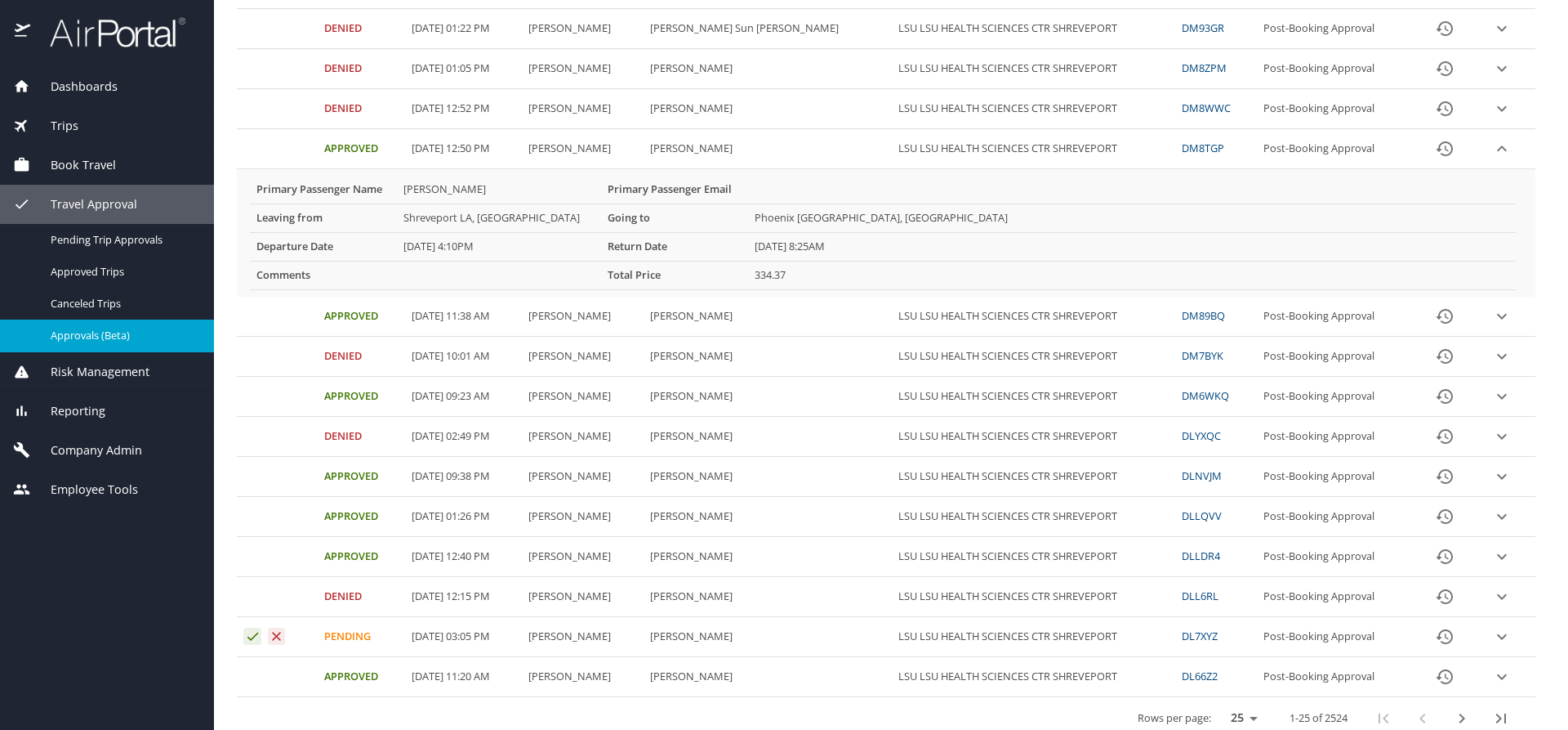
scroll to position [729, 0]
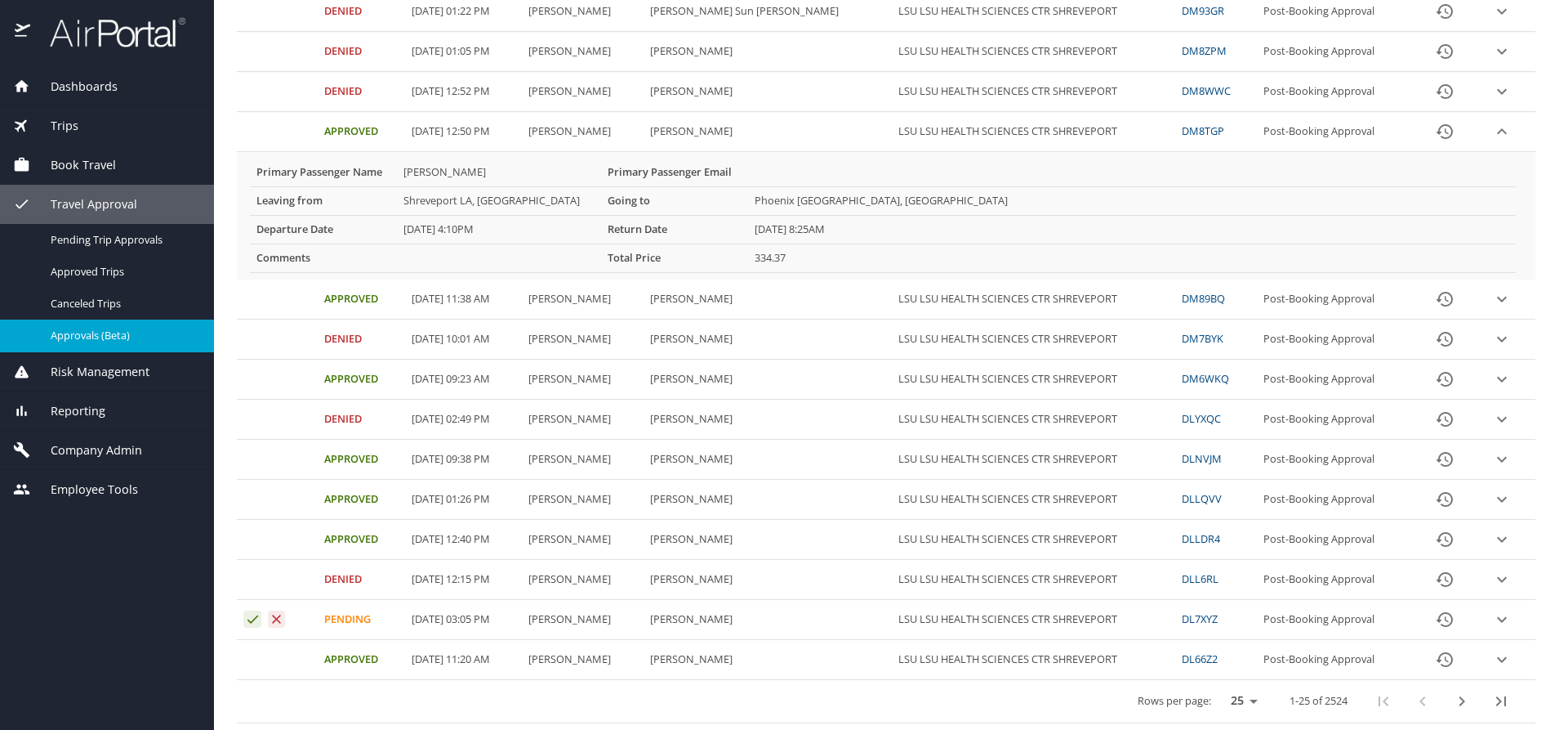
click at [1493, 619] on icon "expand row" at bounding box center [1502, 619] width 20 height 20
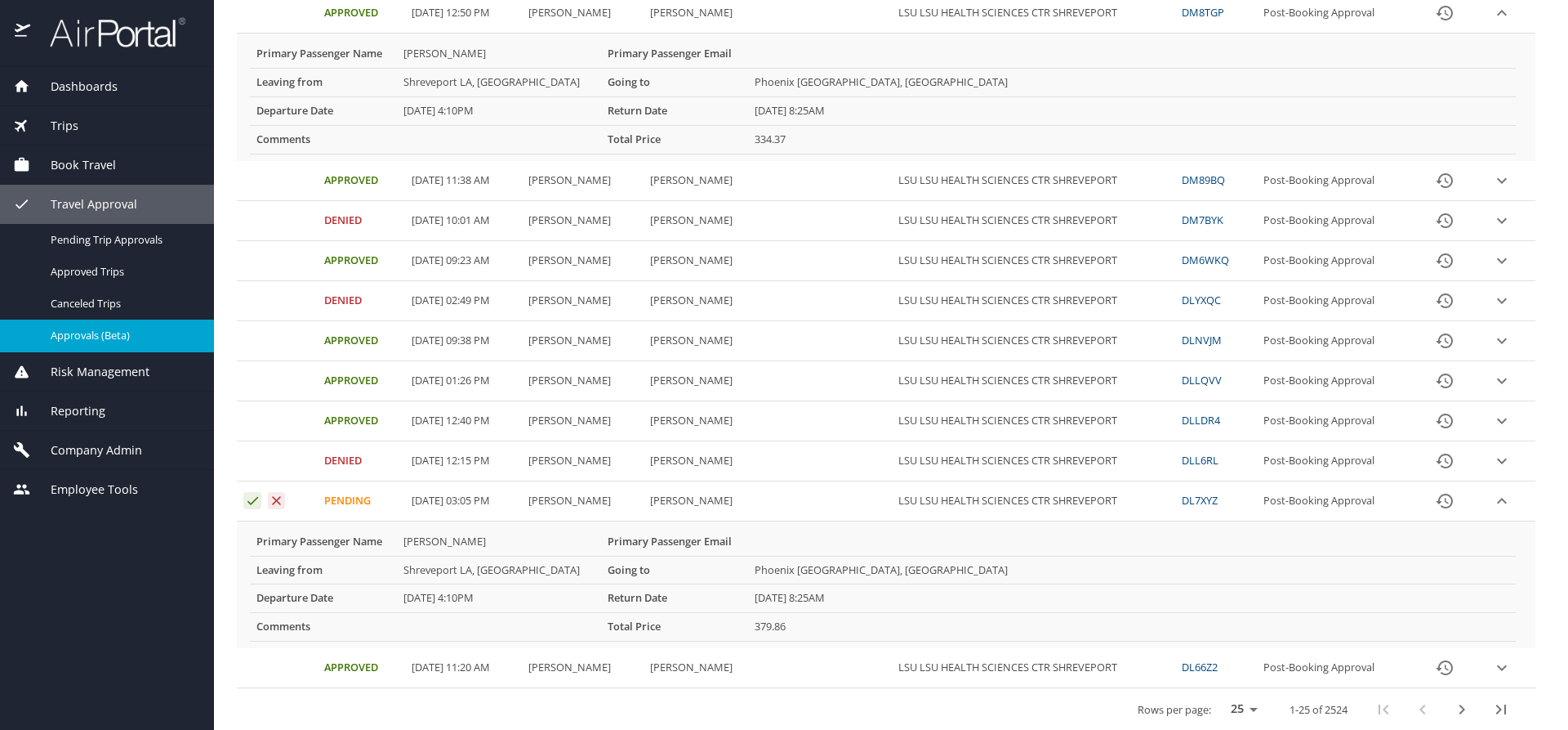
scroll to position [856, 0]
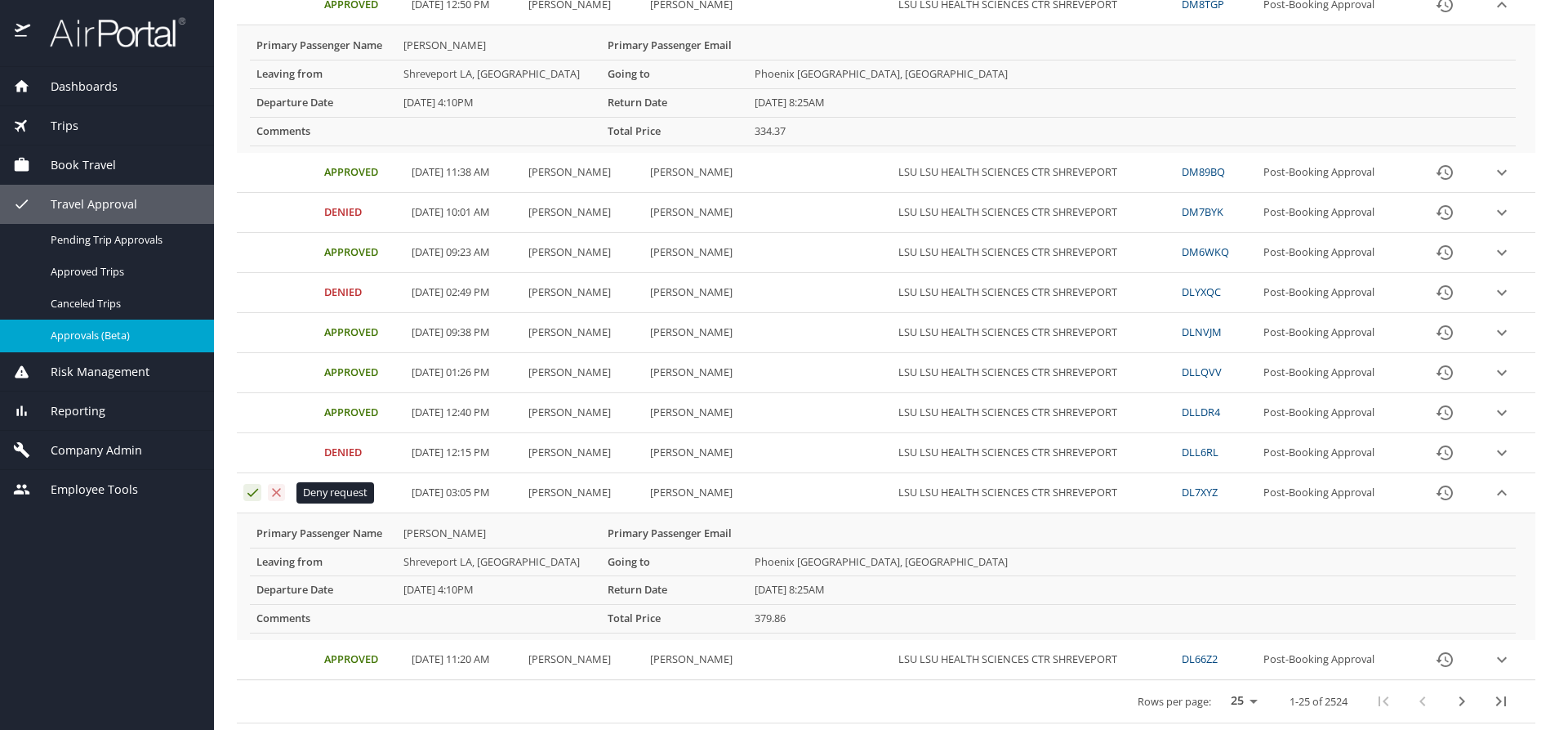
click at [274, 494] on icon "Approval table" at bounding box center [277, 492] width 9 height 9
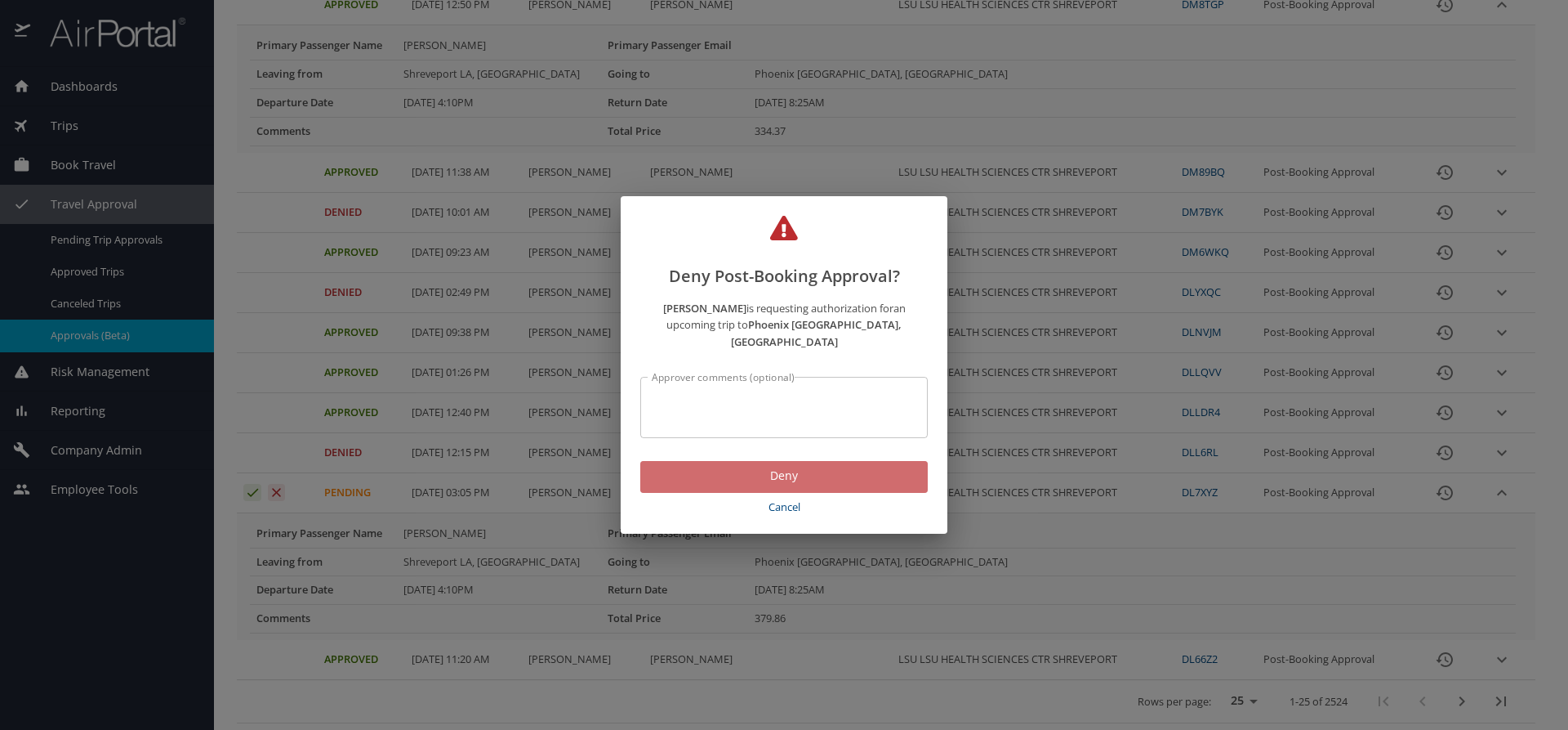
click at [664, 472] on span "Deny" at bounding box center [784, 476] width 261 height 21
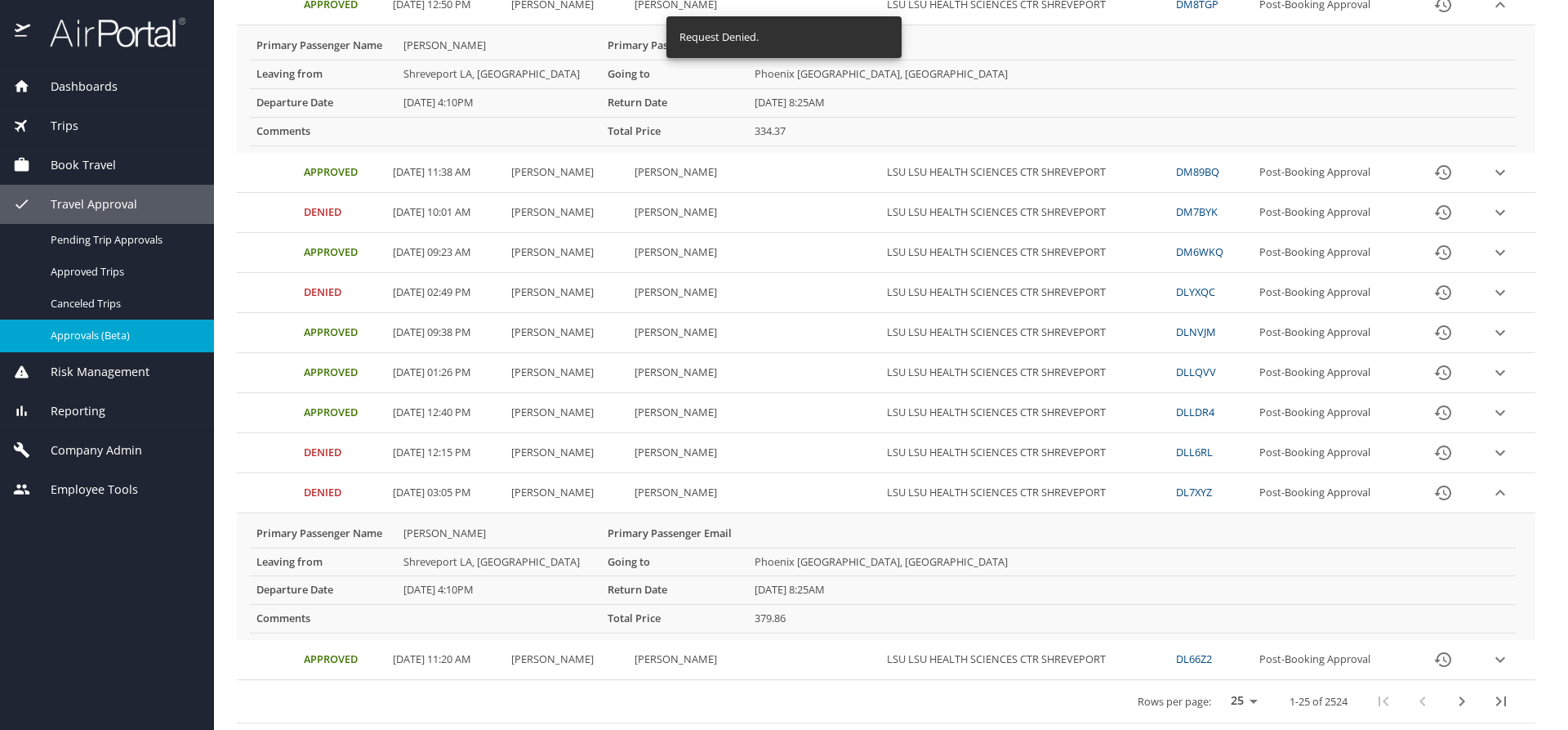
click at [1491, 499] on icon "expand row" at bounding box center [1500, 493] width 20 height 20
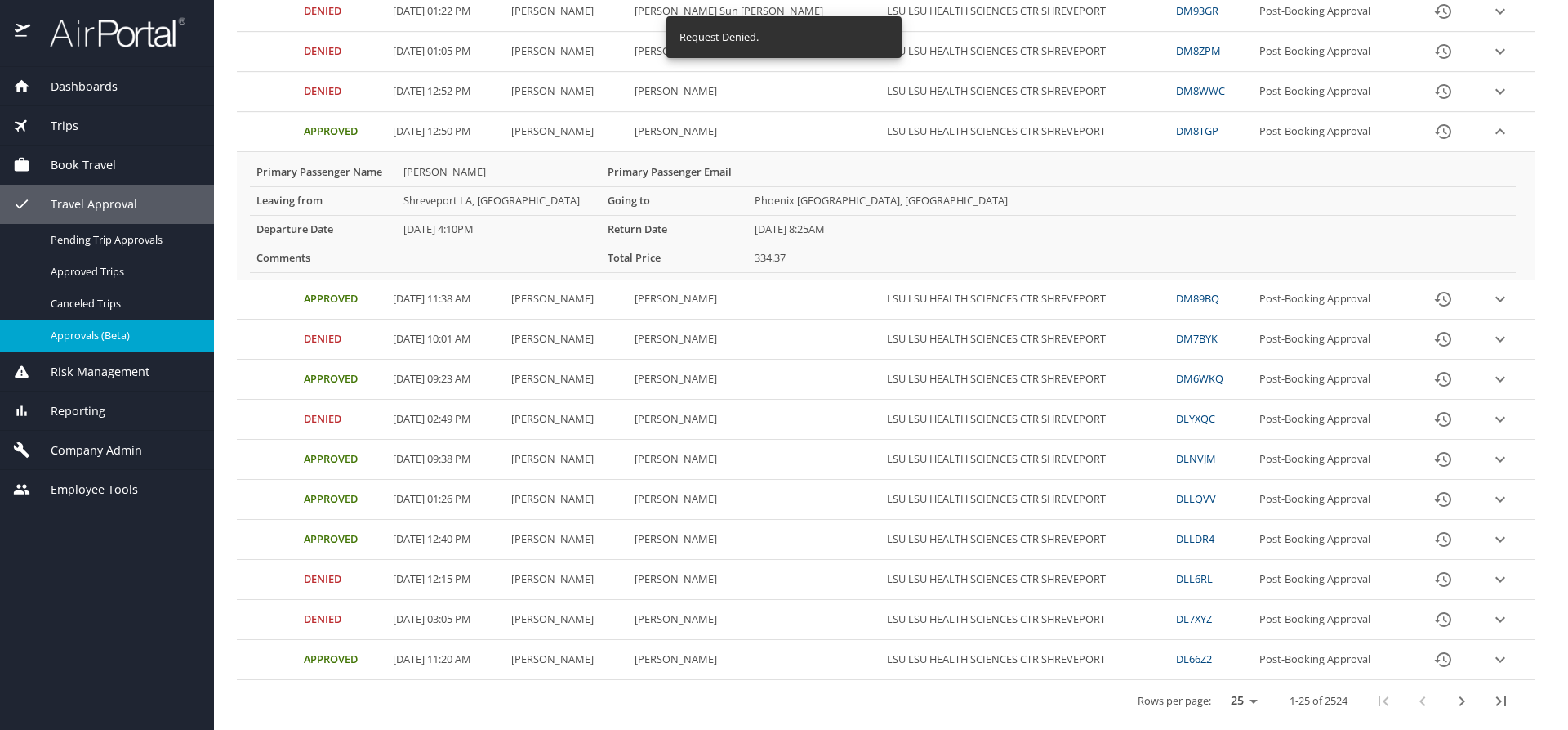
scroll to position [729, 0]
click at [1496, 133] on icon "expand row" at bounding box center [1500, 131] width 9 height 6
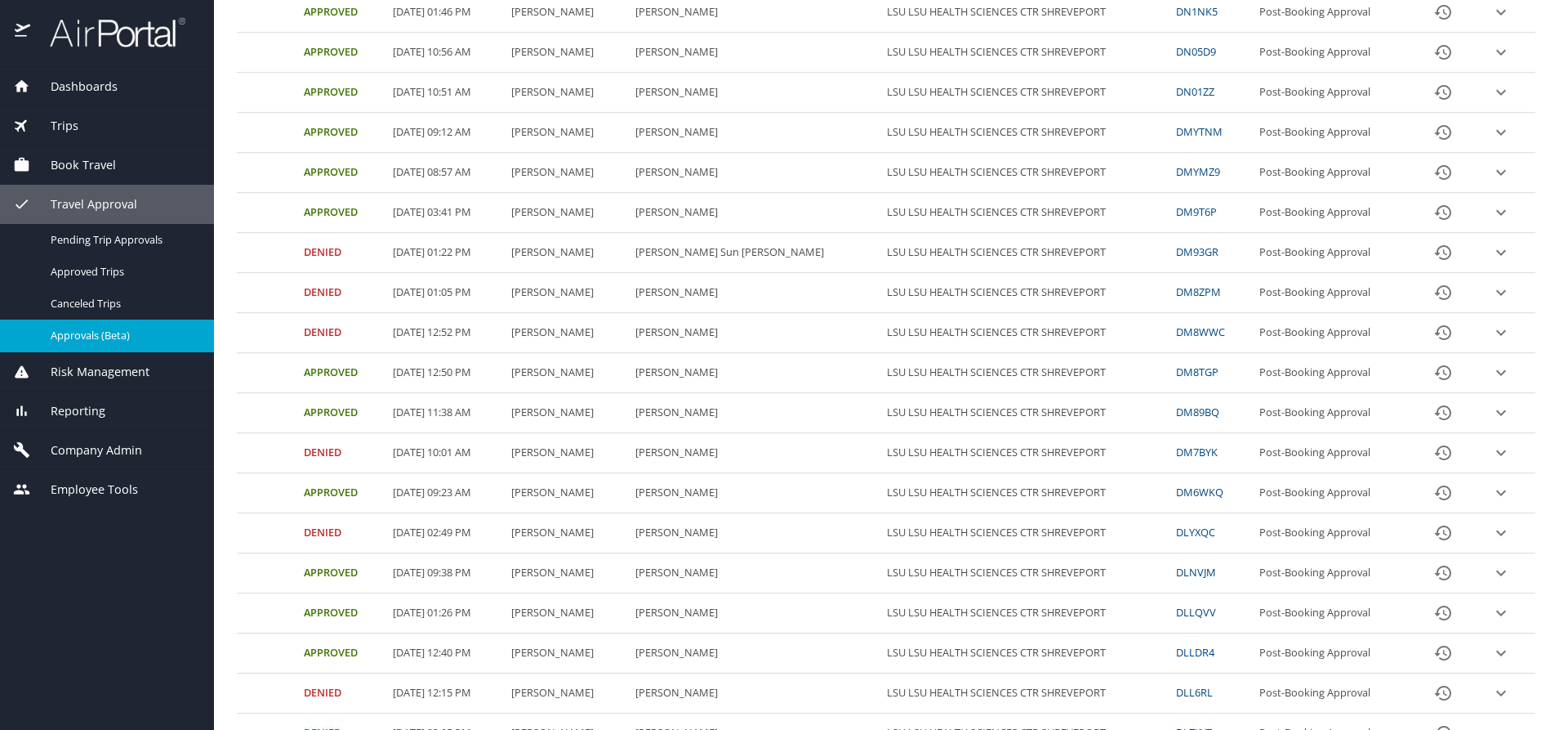
scroll to position [601, 0]
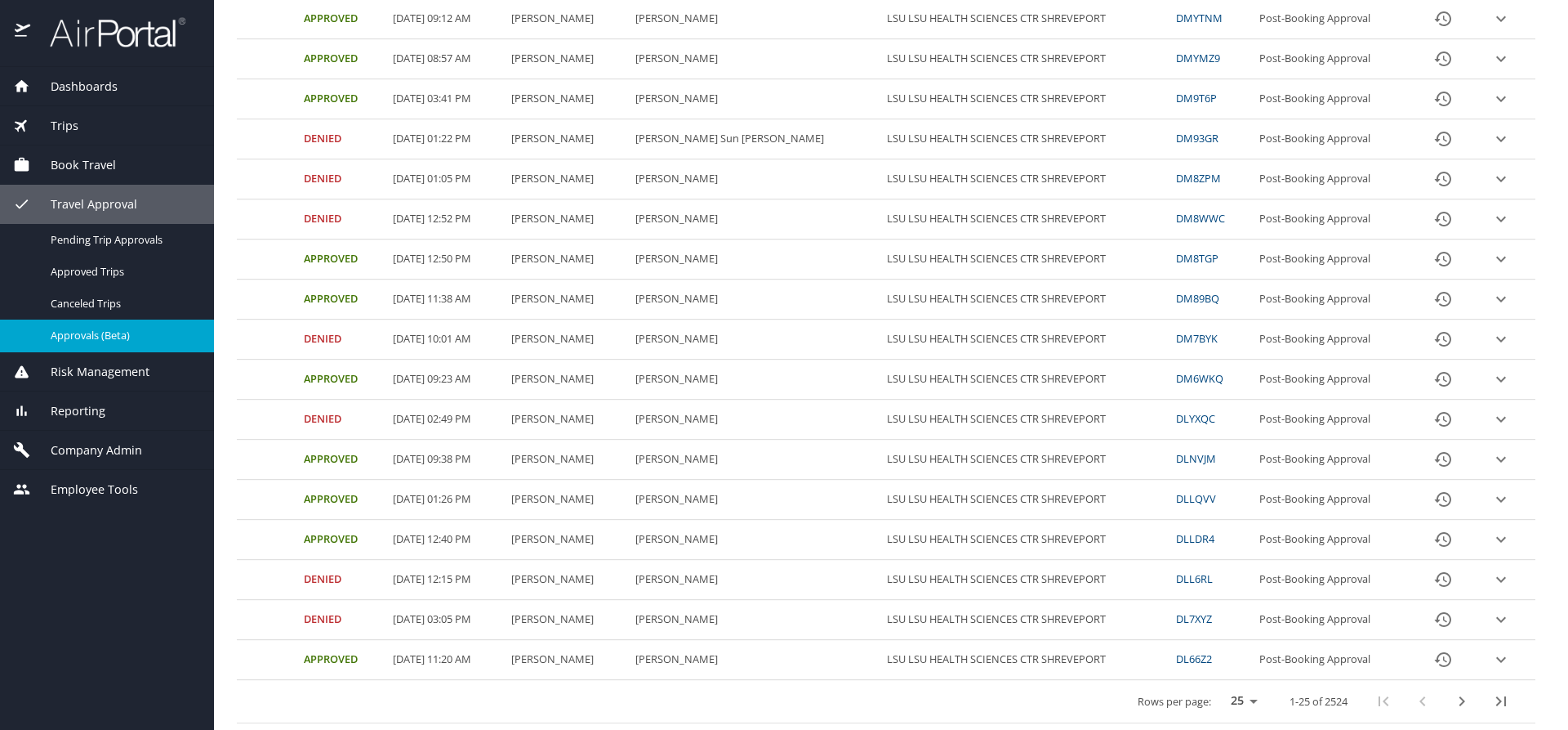
click at [70, 93] on span "Dashboards" at bounding box center [74, 87] width 87 height 18
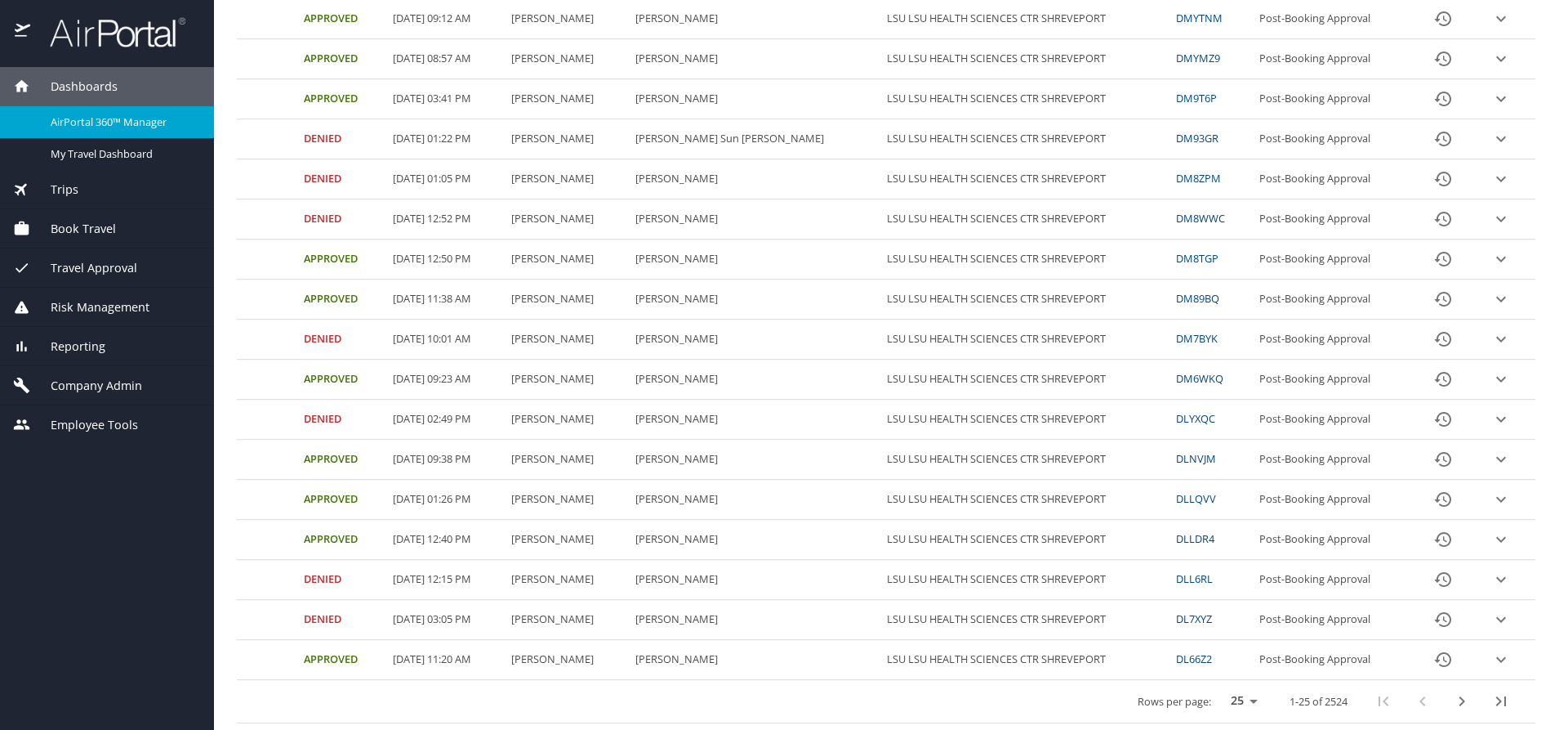
click at [75, 189] on span "Trips" at bounding box center [54, 189] width 48 height 18
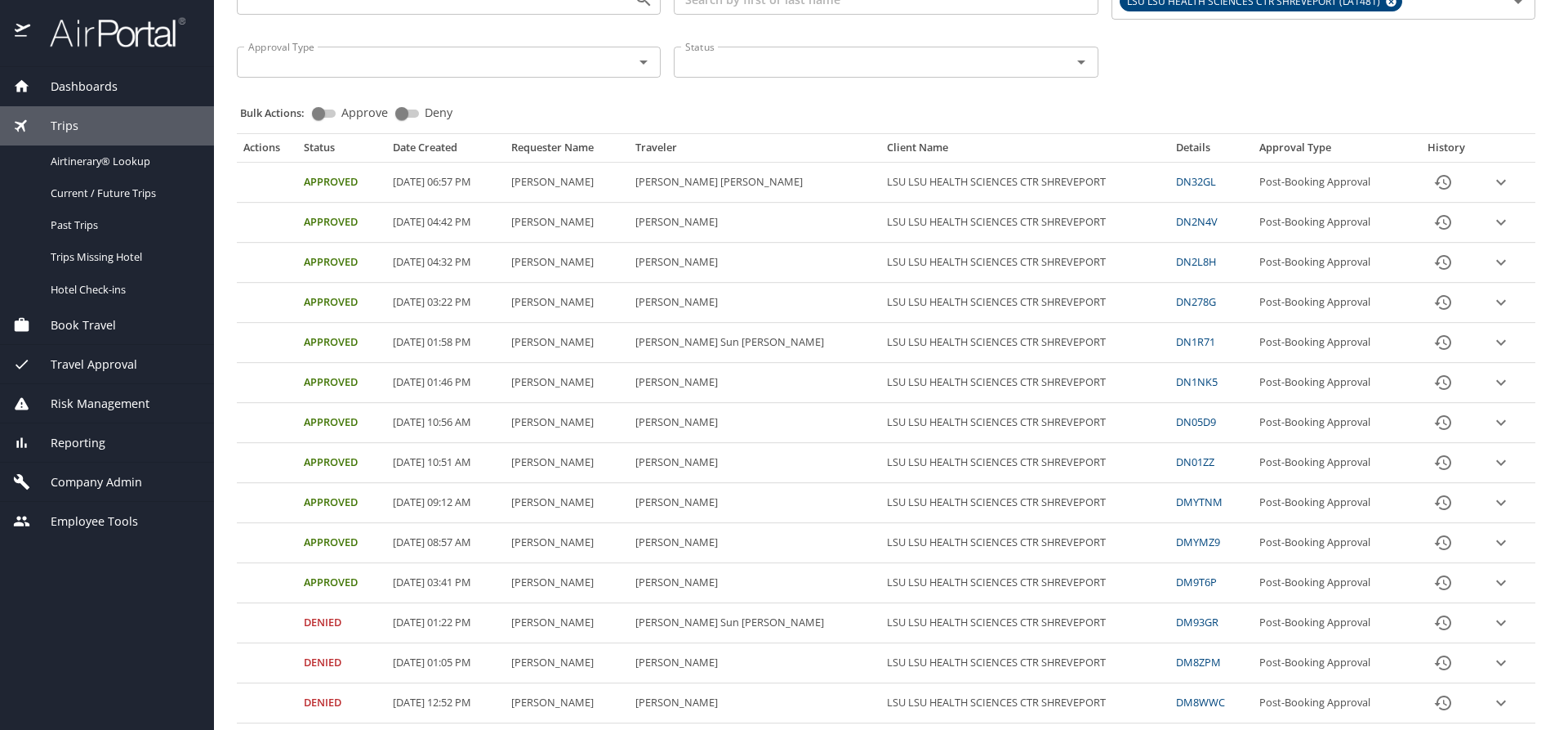
scroll to position [0, 0]
